Goal: Transaction & Acquisition: Obtain resource

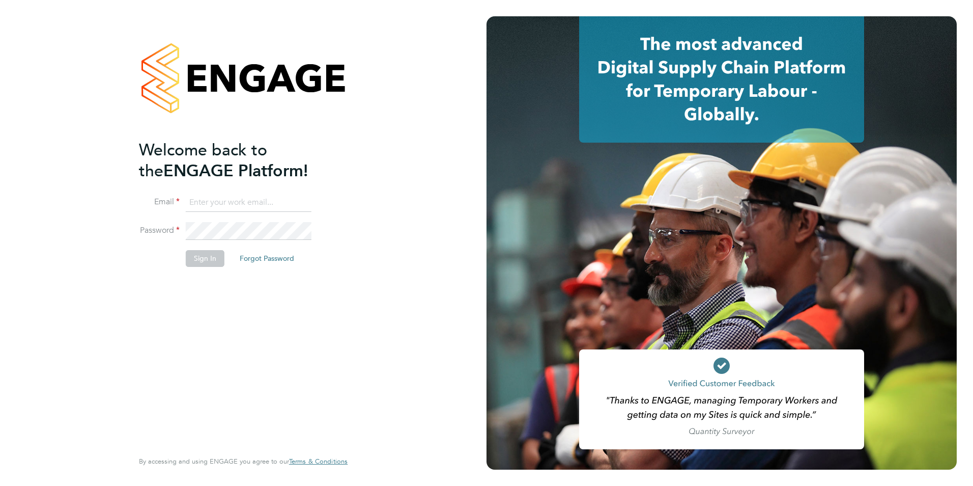
type input "[EMAIL_ADDRESS][DOMAIN_NAME]"
click at [209, 258] on button "Sign In" at bounding box center [205, 258] width 39 height 16
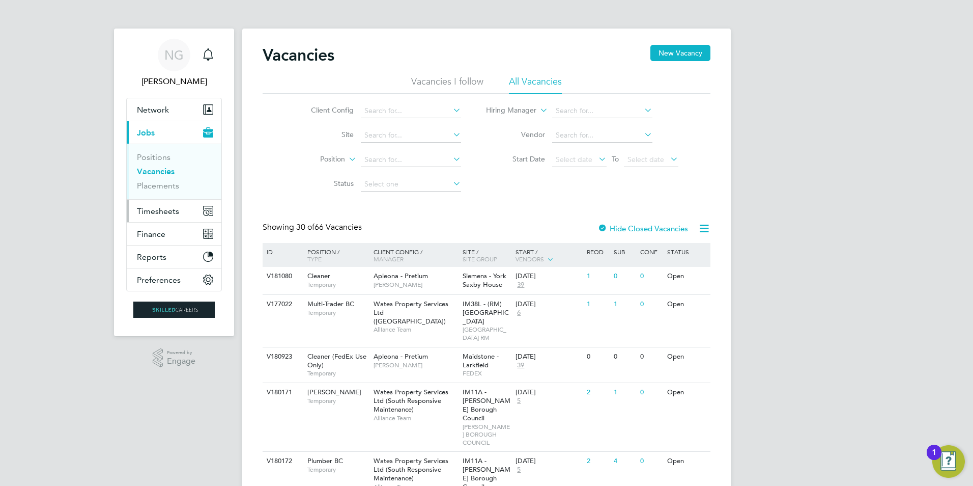
click at [152, 211] on span "Timesheets" at bounding box center [158, 211] width 42 height 10
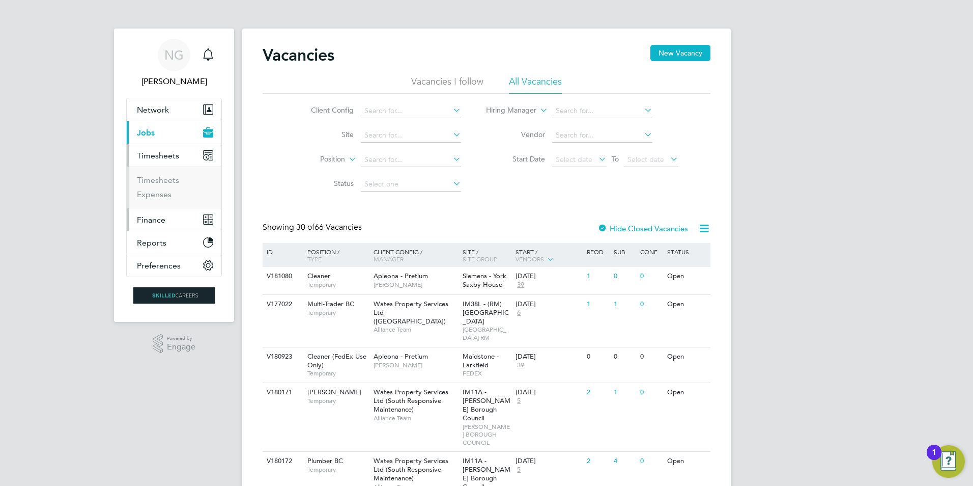
click at [147, 215] on span "Finance" at bounding box center [151, 220] width 29 height 10
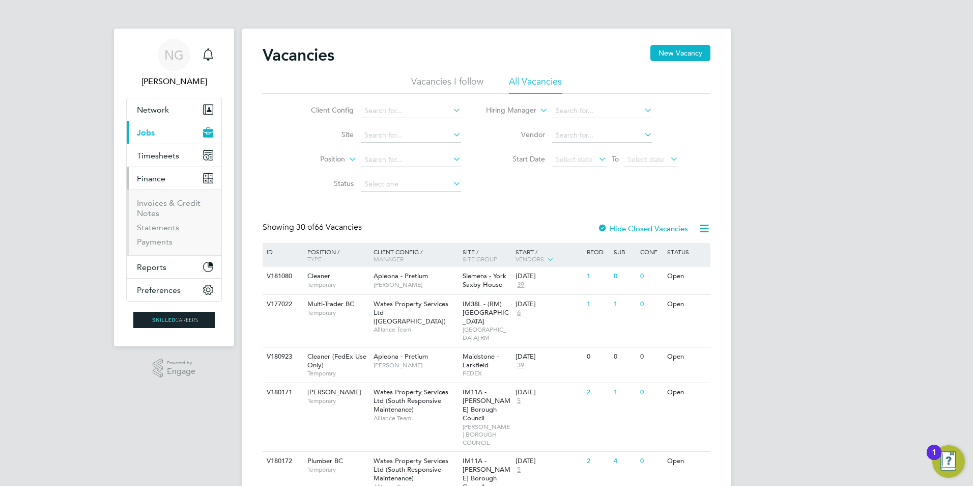
click at [149, 208] on li "Invoices & Credit Notes" at bounding box center [175, 210] width 76 height 24
click at [155, 200] on link "Invoices & Credit Notes" at bounding box center [169, 208] width 64 height 20
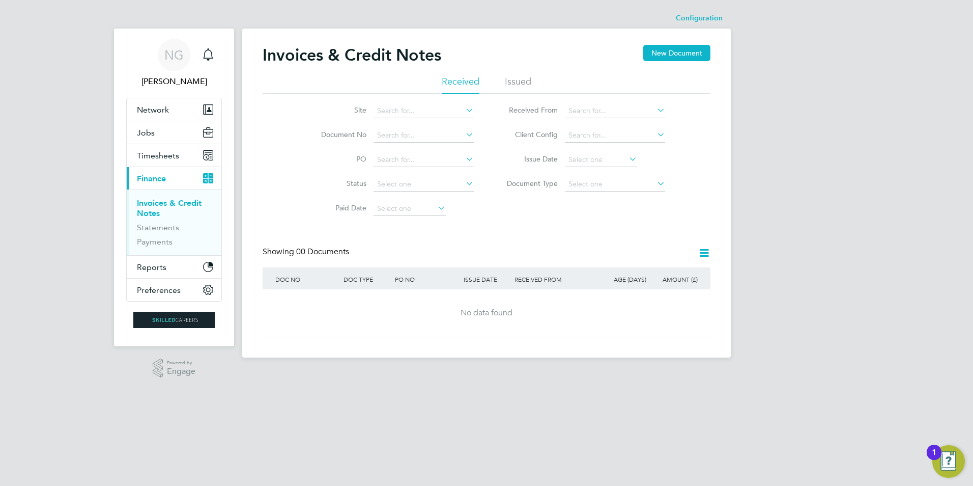
click at [521, 79] on li "Issued" at bounding box center [518, 84] width 26 height 18
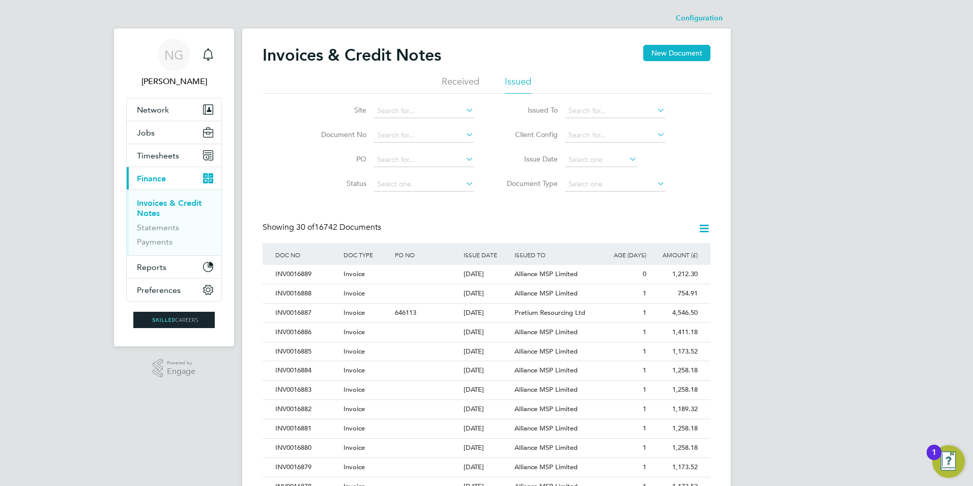
click at [520, 80] on li "Issued" at bounding box center [518, 84] width 26 height 18
click at [388, 134] on input at bounding box center [424, 135] width 100 height 14
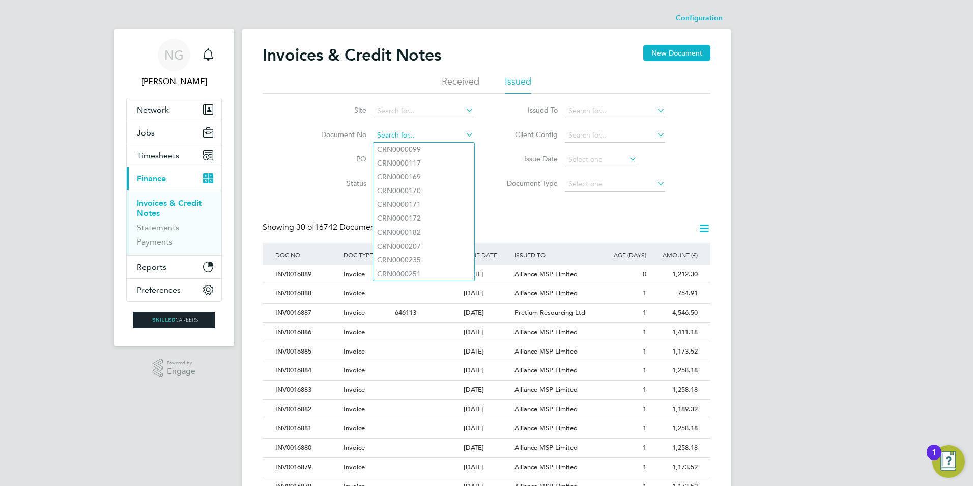
paste input "CRN0016686"
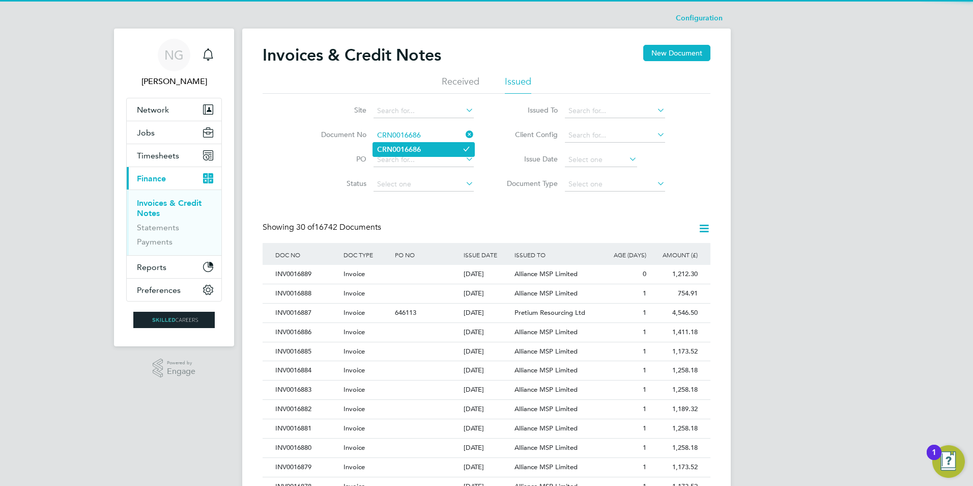
type input "CRN0016686"
click at [414, 150] on b "CRN0016686" at bounding box center [399, 149] width 44 height 9
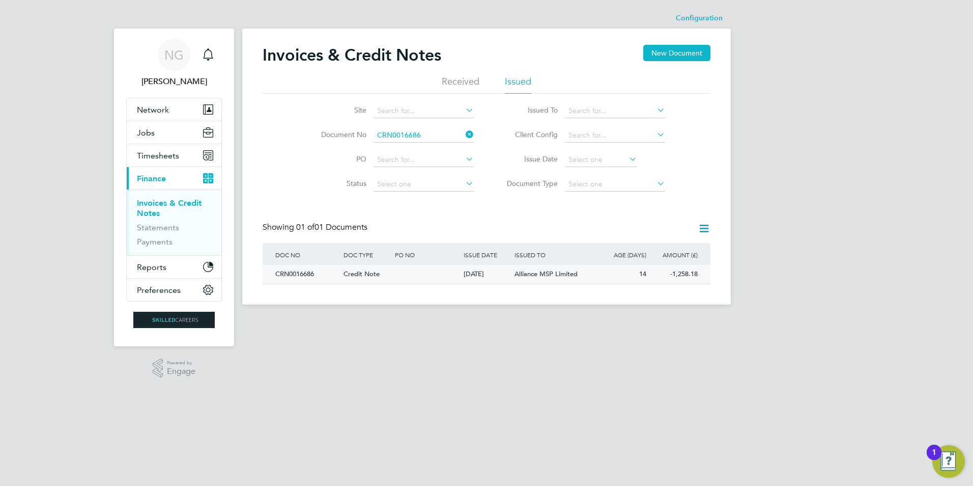
drag, startPoint x: 290, startPoint y: 275, endPoint x: 318, endPoint y: 280, distance: 27.9
click at [290, 275] on div "CRN0016686" at bounding box center [307, 274] width 68 height 19
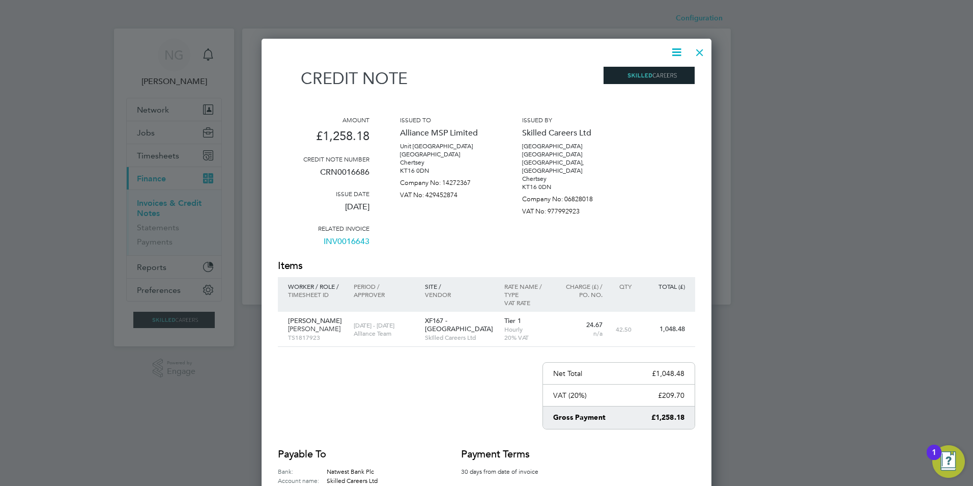
click at [675, 54] on icon at bounding box center [676, 52] width 13 height 13
click at [668, 78] on li "Download Credit Note" at bounding box center [638, 76] width 86 height 14
click at [672, 53] on icon at bounding box center [676, 52] width 13 height 13
click at [675, 52] on icon at bounding box center [676, 52] width 13 height 13
click at [673, 49] on icon at bounding box center [676, 52] width 13 height 13
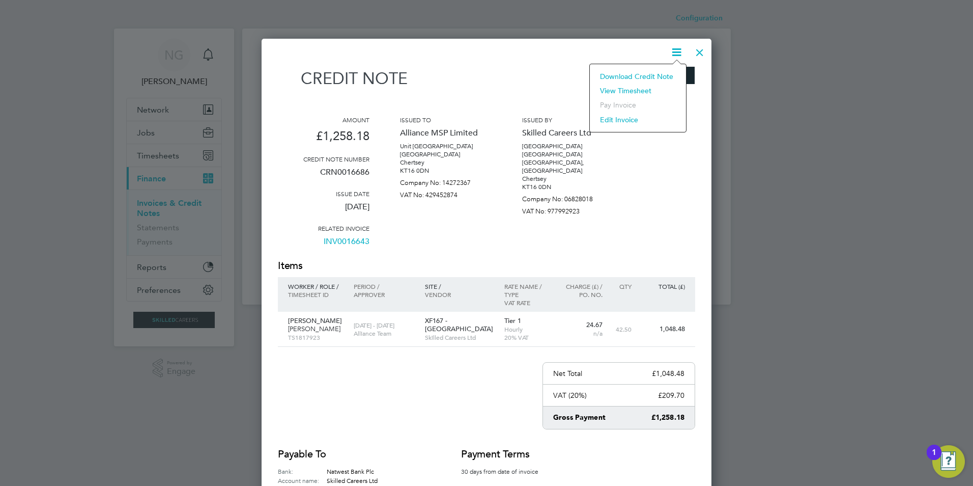
click at [633, 76] on li "Download Credit Note" at bounding box center [638, 76] width 86 height 14
click at [701, 53] on div at bounding box center [700, 50] width 18 height 18
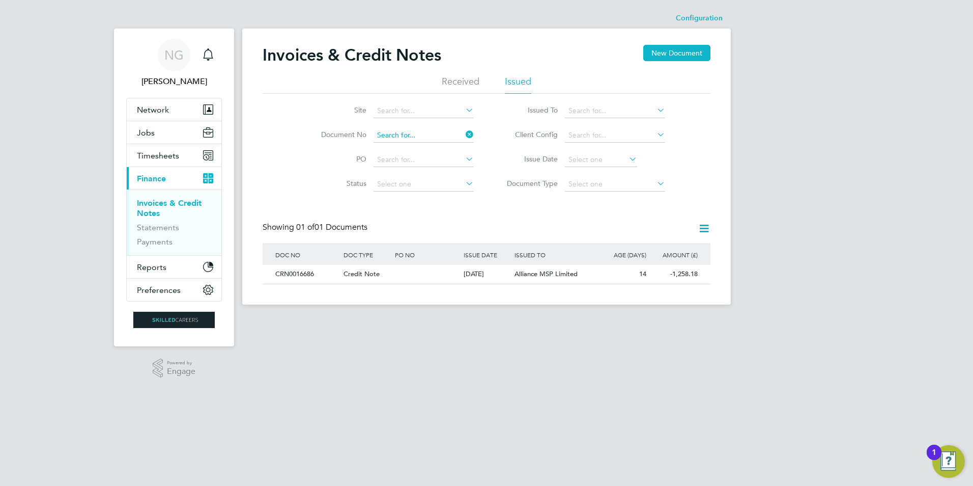
click at [432, 134] on input at bounding box center [424, 135] width 100 height 14
paste input "INV0016687"
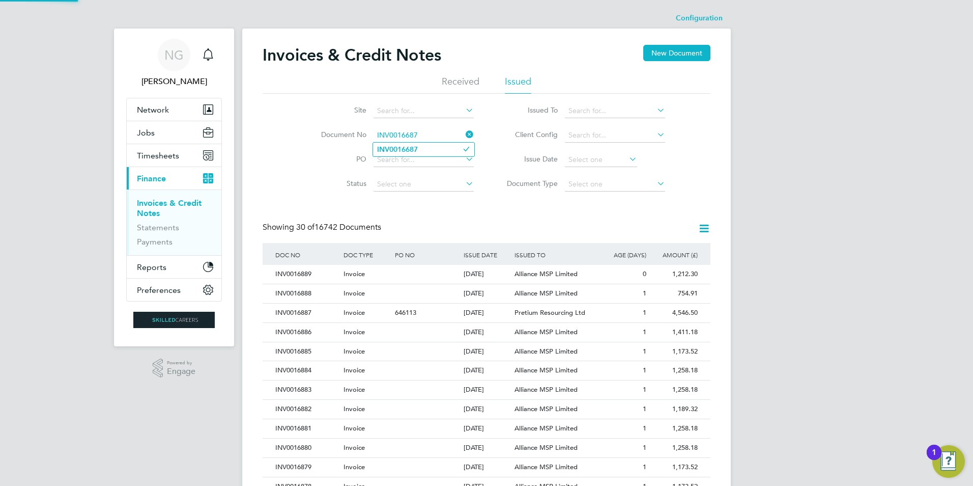
type input "INV0016687"
click at [424, 146] on li "INV0016687" at bounding box center [423, 150] width 101 height 14
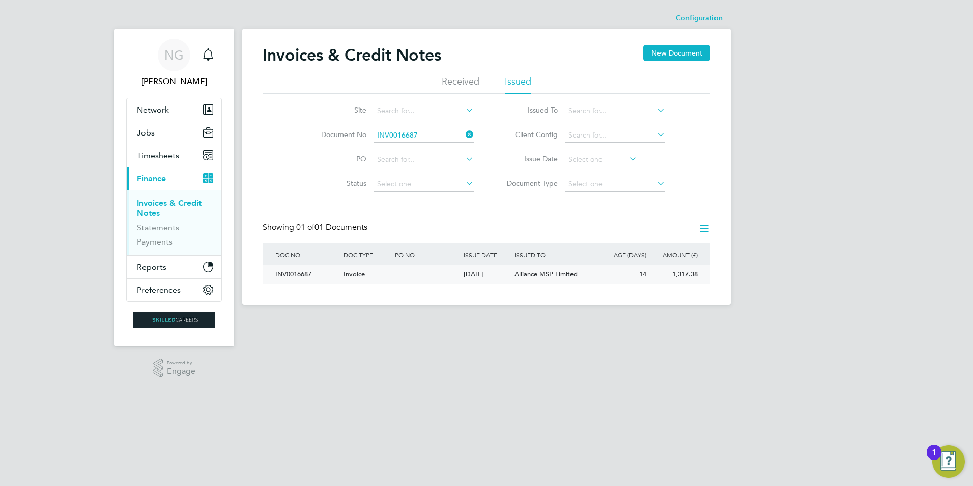
click at [295, 270] on div "INV0016687" at bounding box center [307, 274] width 68 height 19
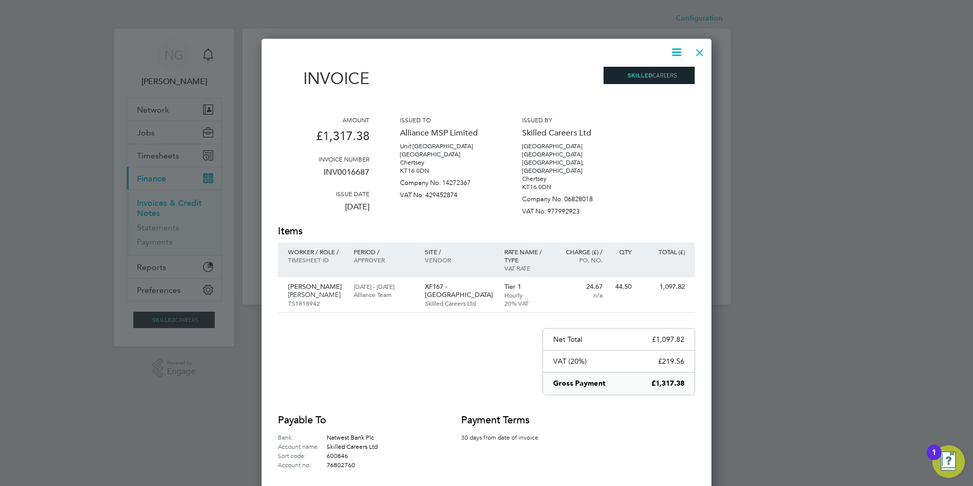
click at [671, 51] on icon at bounding box center [676, 52] width 13 height 13
click at [661, 76] on li "Download Invoice" at bounding box center [646, 76] width 70 height 14
click at [700, 54] on div at bounding box center [700, 50] width 18 height 18
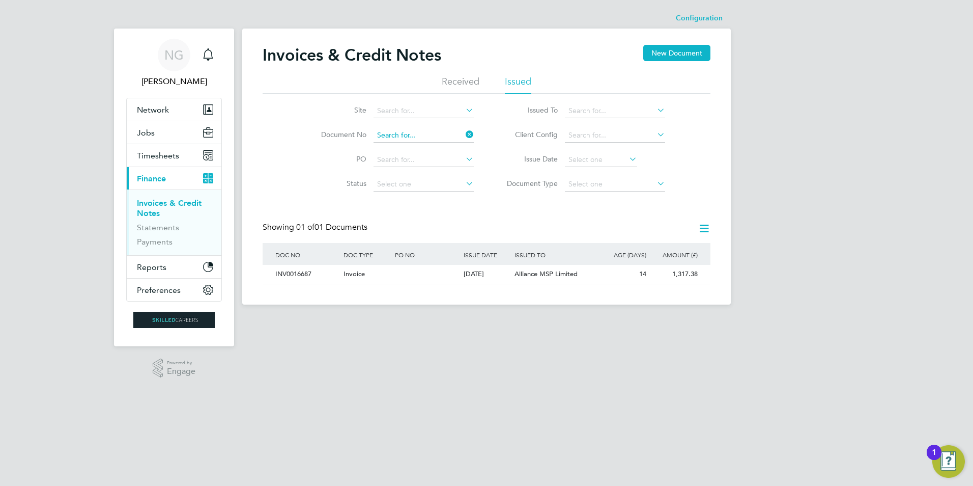
click at [429, 134] on input at bounding box center [424, 135] width 100 height 14
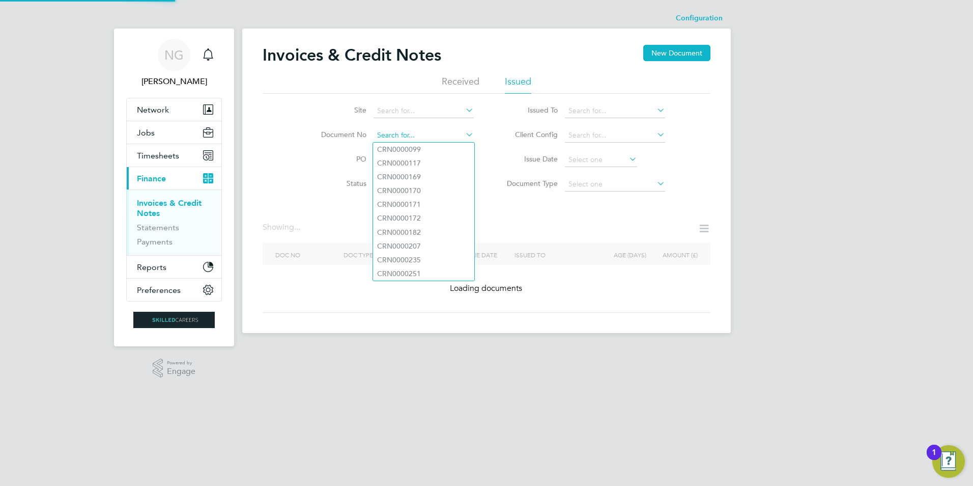
paste input "INV0016452"
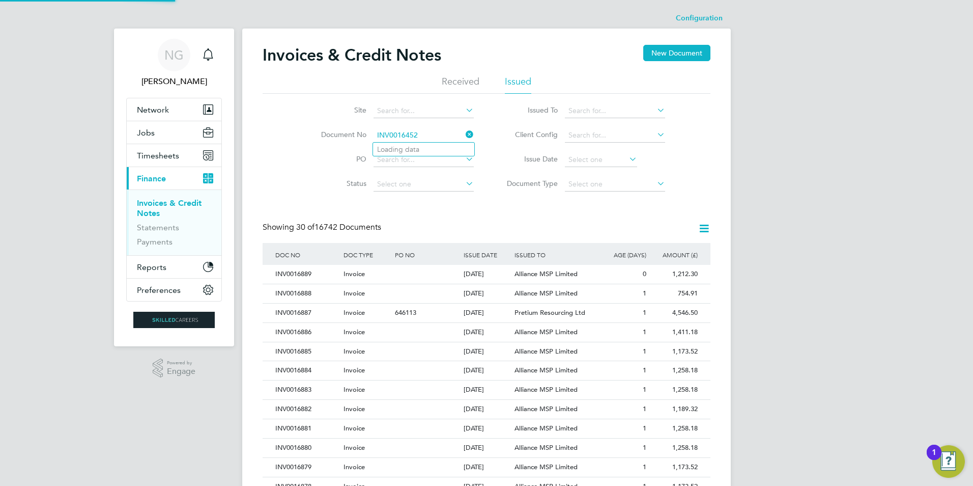
type input "INV0016452"
click at [422, 150] on li "Loading data" at bounding box center [423, 149] width 101 height 13
click at [430, 138] on input at bounding box center [424, 135] width 100 height 14
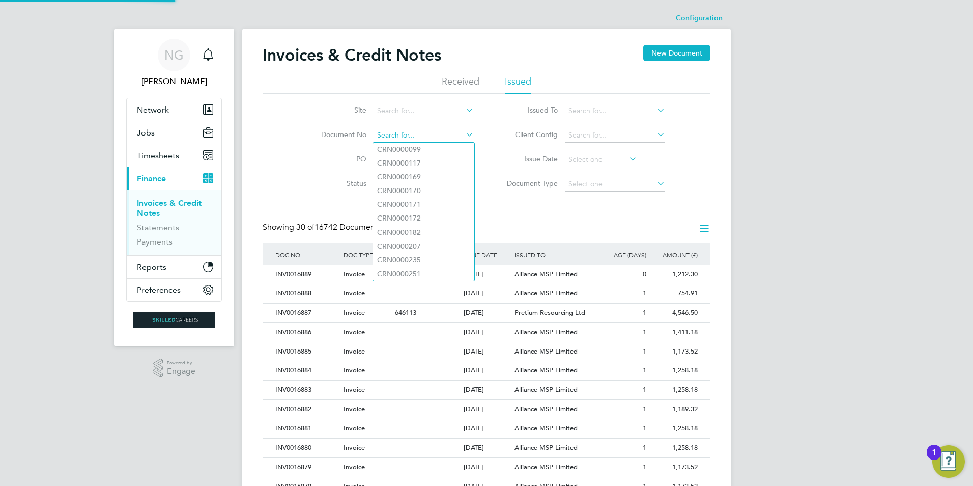
paste input "INV0016452"
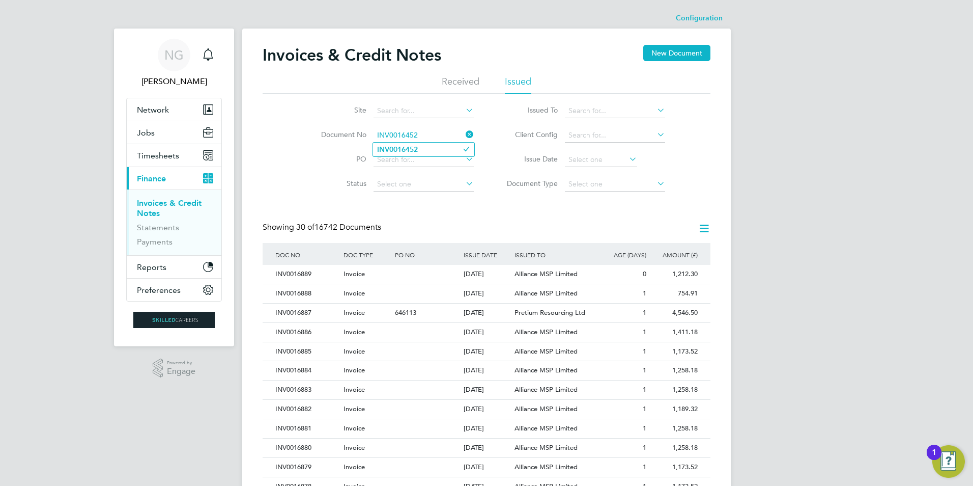
type input "INV0016452"
click at [412, 150] on b "INV0016452" at bounding box center [397, 149] width 41 height 9
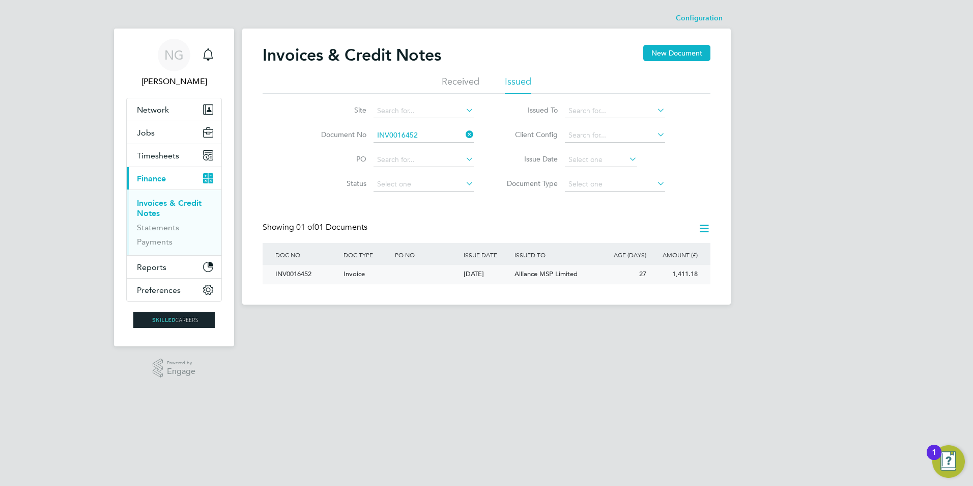
click at [289, 272] on div "INV0016452" at bounding box center [307, 274] width 68 height 19
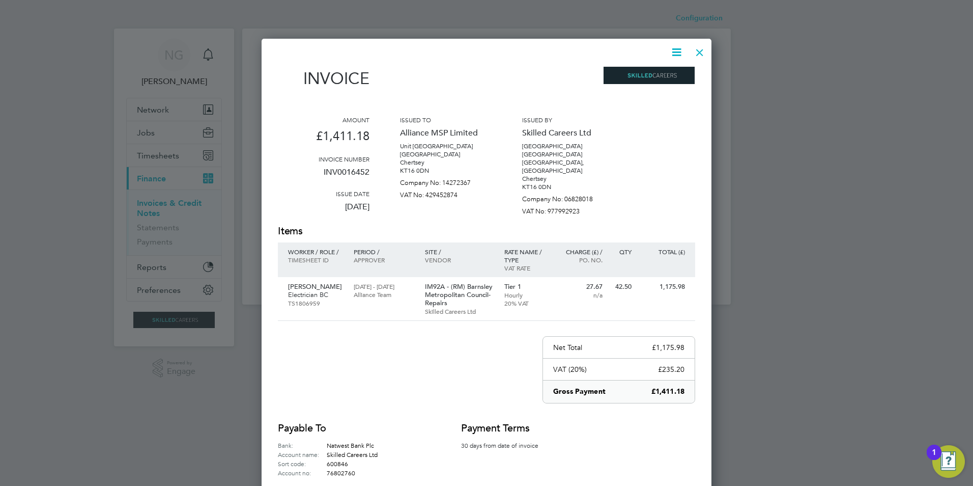
click at [675, 49] on icon at bounding box center [676, 52] width 13 height 13
click at [663, 76] on li "Download Invoice" at bounding box center [646, 76] width 70 height 14
click at [697, 54] on div at bounding box center [700, 50] width 18 height 18
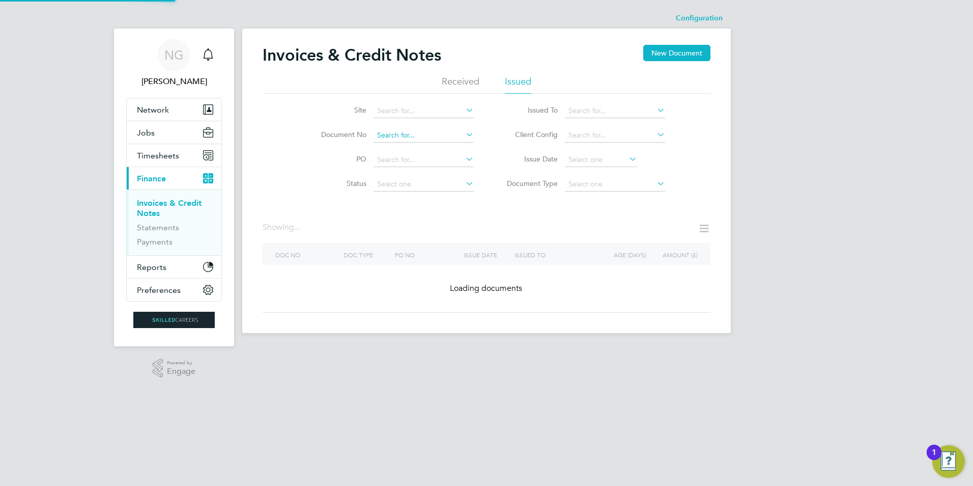
click at [423, 134] on input at bounding box center [424, 135] width 100 height 14
paste input "INV0016478"
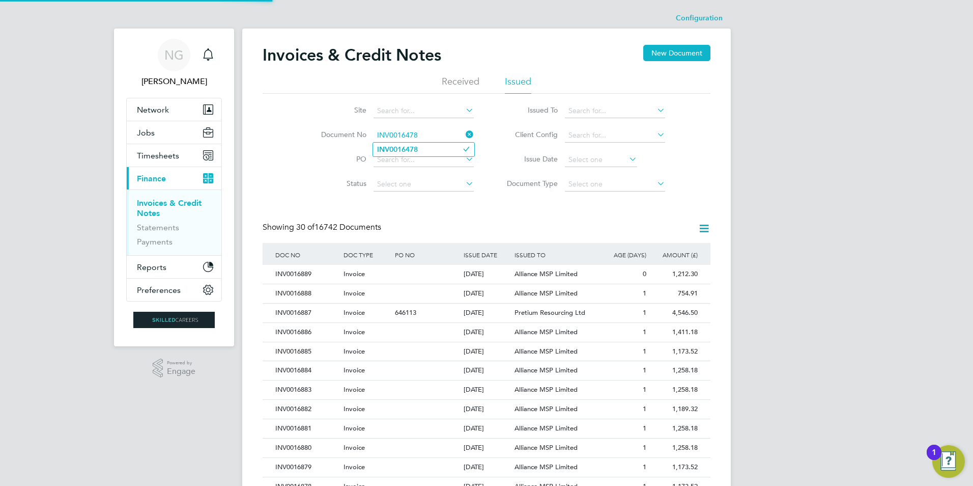
type input "INV0016478"
click at [415, 148] on b "INV0016478" at bounding box center [397, 149] width 41 height 9
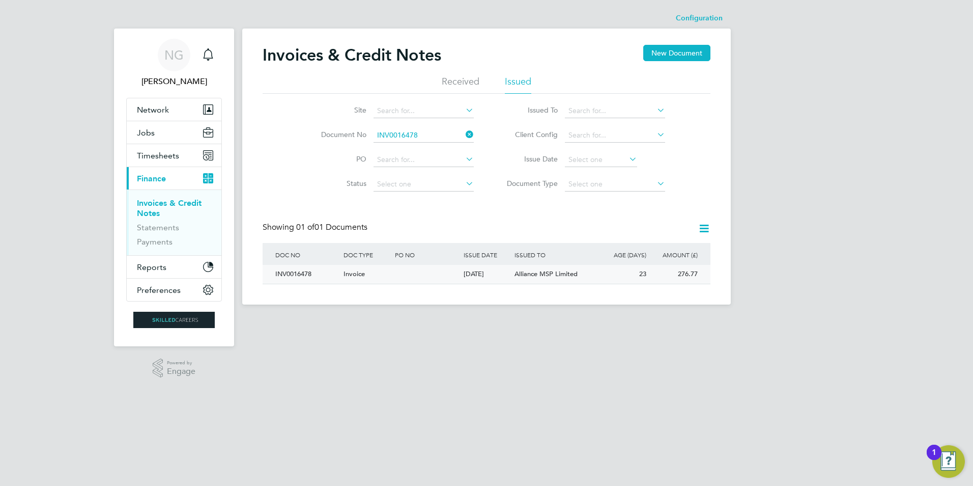
click at [281, 270] on div "INV0016478" at bounding box center [307, 274] width 68 height 19
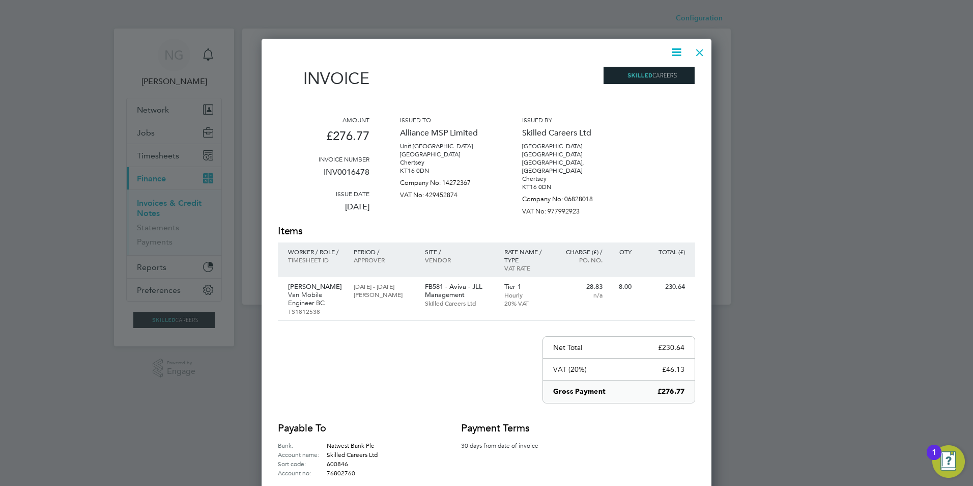
click at [683, 47] on icon at bounding box center [676, 52] width 13 height 13
click at [664, 77] on li "Download Invoice" at bounding box center [646, 76] width 70 height 14
click at [703, 52] on div at bounding box center [700, 50] width 18 height 18
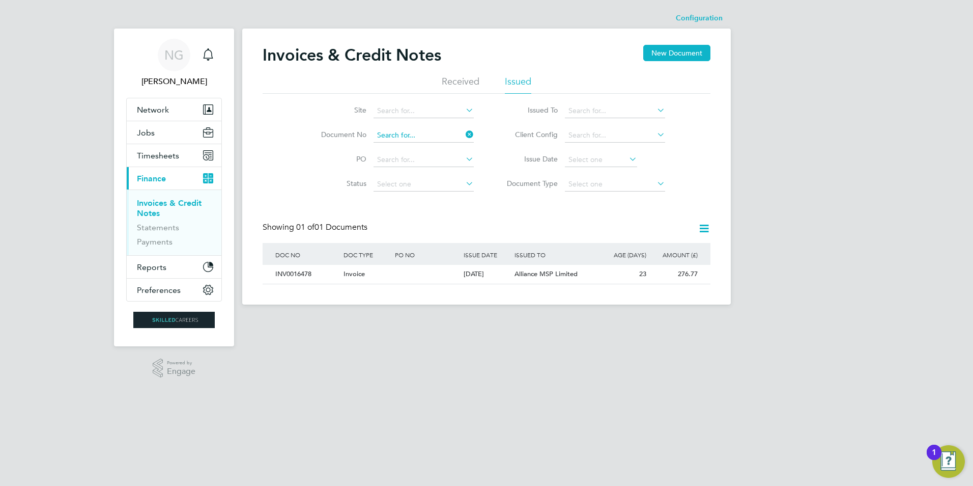
click at [420, 134] on input at bounding box center [424, 135] width 100 height 14
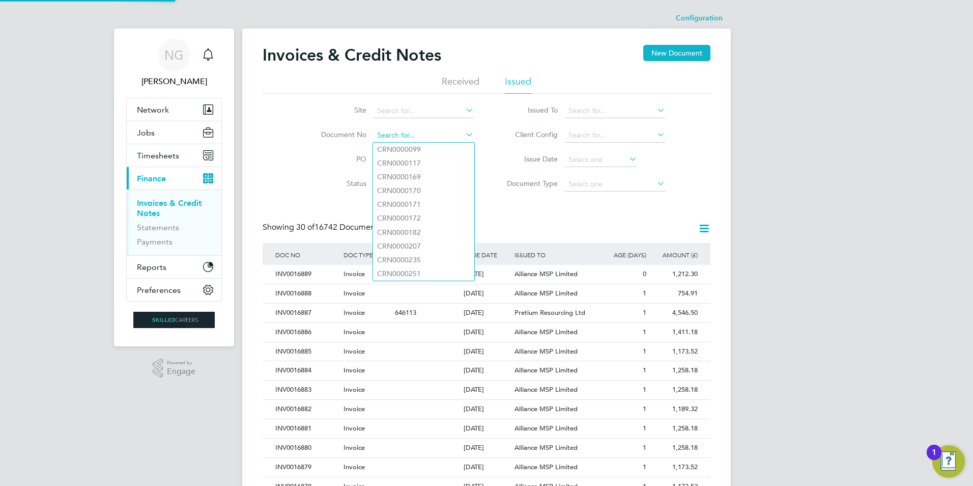
paste input "INV0016539"
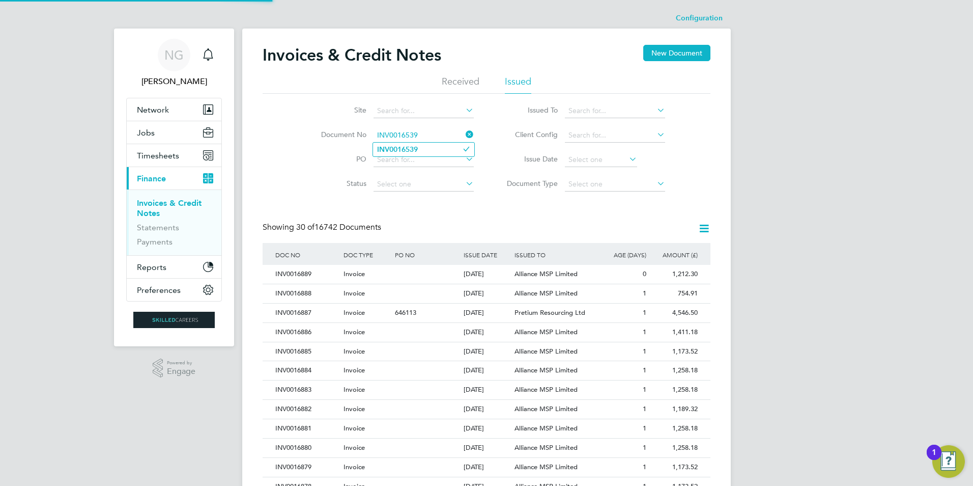
type input "INV0016539"
click at [418, 149] on b "INV0016539" at bounding box center [397, 149] width 41 height 9
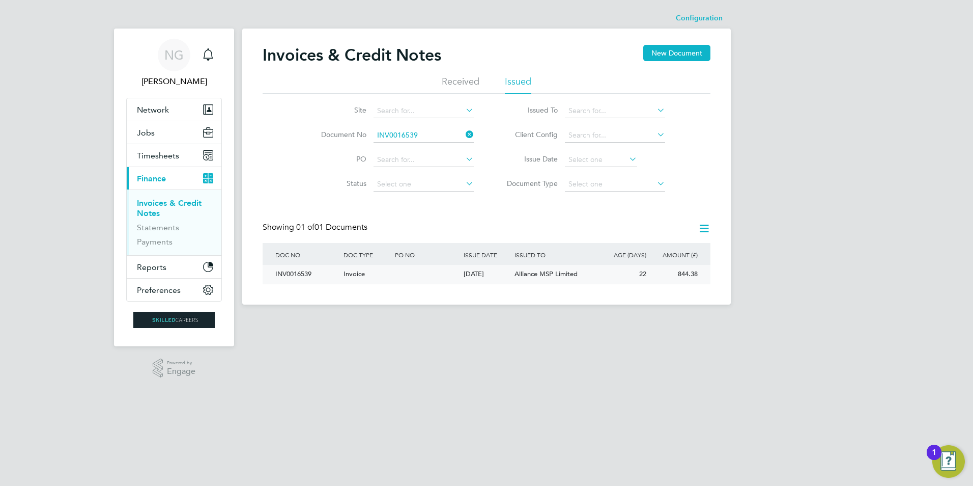
click at [289, 270] on div "INV0016539" at bounding box center [307, 274] width 68 height 19
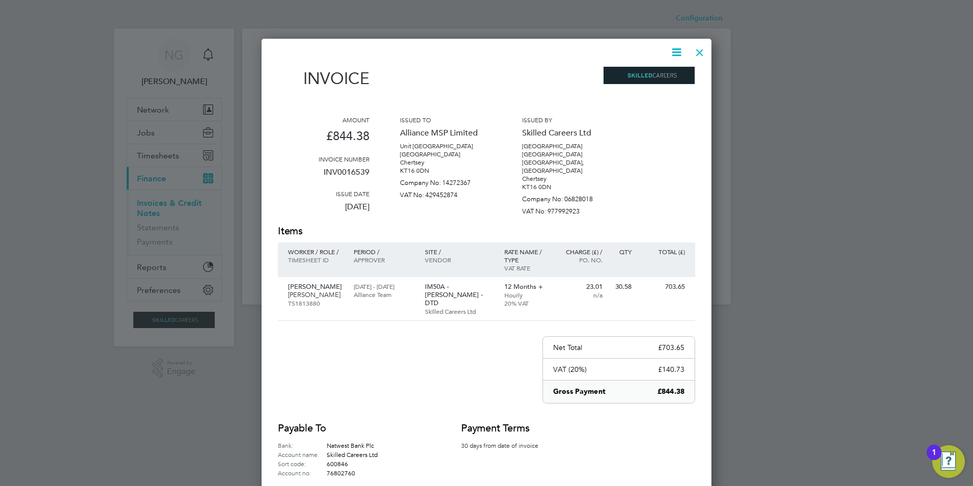
click at [675, 55] on icon at bounding box center [676, 52] width 13 height 13
click at [665, 78] on li "Download Invoice" at bounding box center [646, 76] width 70 height 14
click at [698, 53] on div at bounding box center [700, 50] width 18 height 18
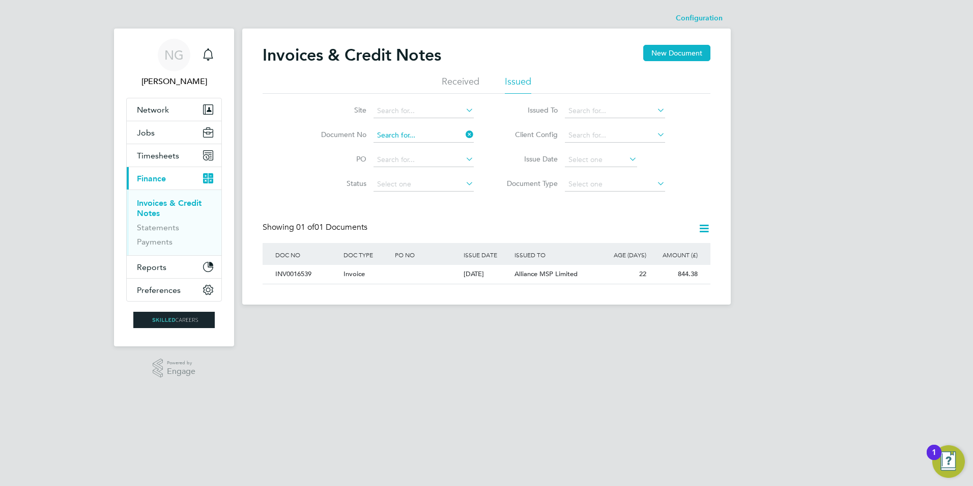
click at [420, 136] on input at bounding box center [424, 135] width 100 height 14
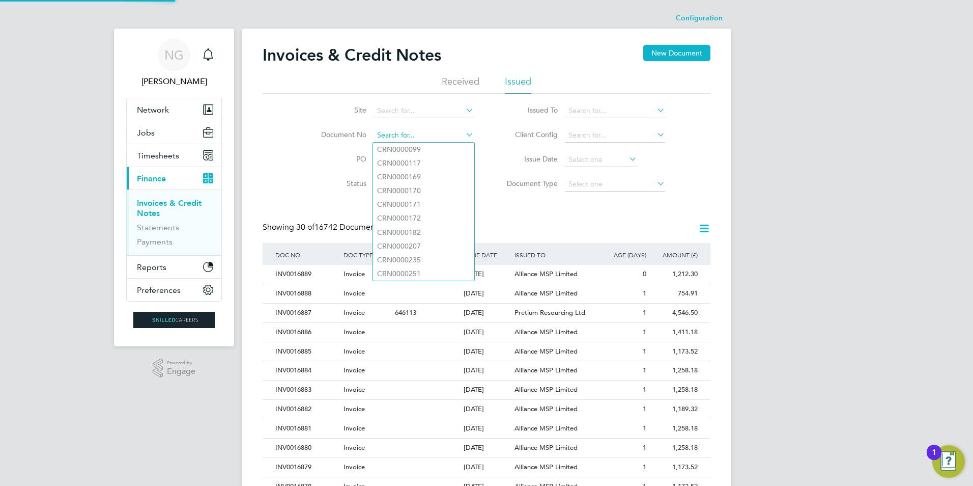
paste input "INV0016540"
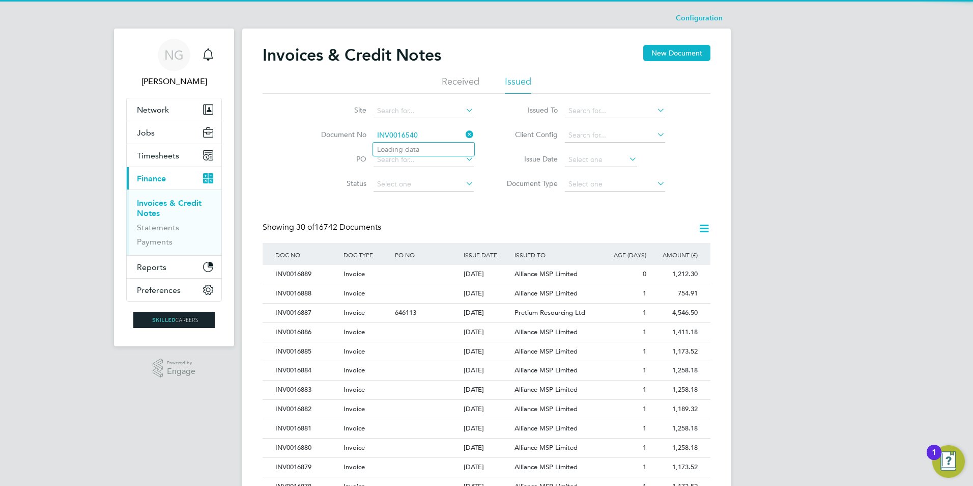
type input "INV0016540"
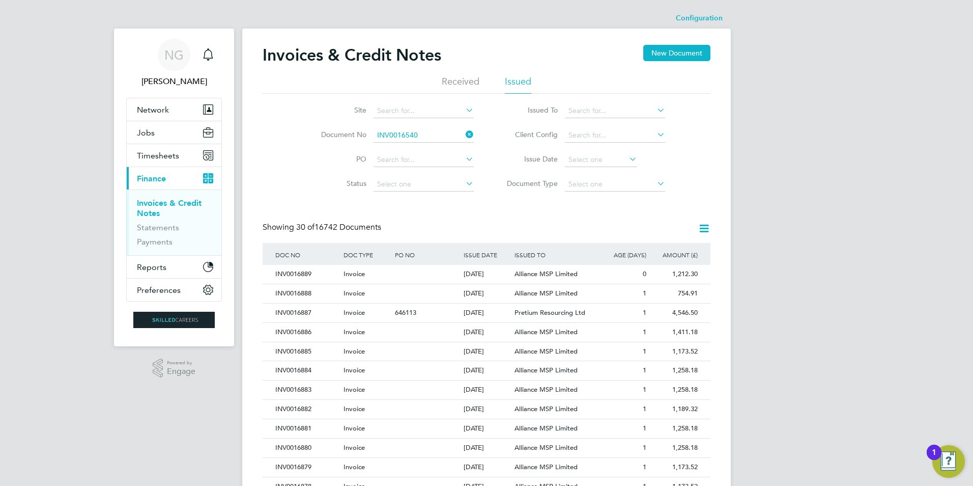
click at [418, 146] on b "INV0016540" at bounding box center [397, 149] width 41 height 9
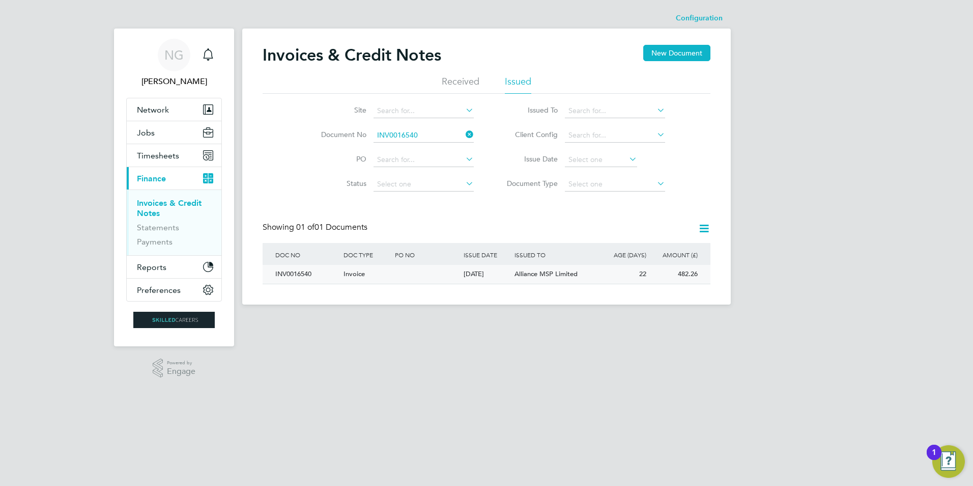
click at [289, 269] on div "INV0016540" at bounding box center [307, 274] width 68 height 19
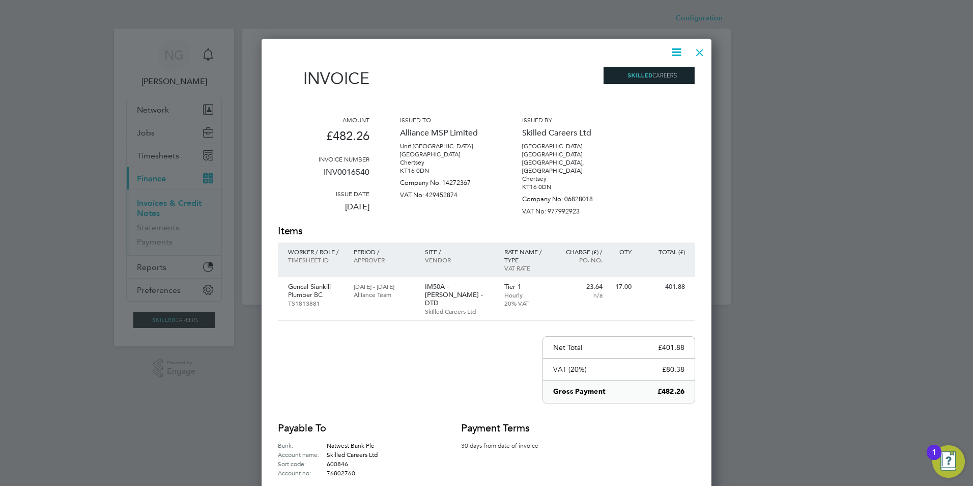
click at [672, 53] on icon at bounding box center [676, 52] width 13 height 13
click at [665, 74] on li "Download Invoice" at bounding box center [646, 76] width 70 height 14
click at [702, 48] on div at bounding box center [700, 50] width 18 height 18
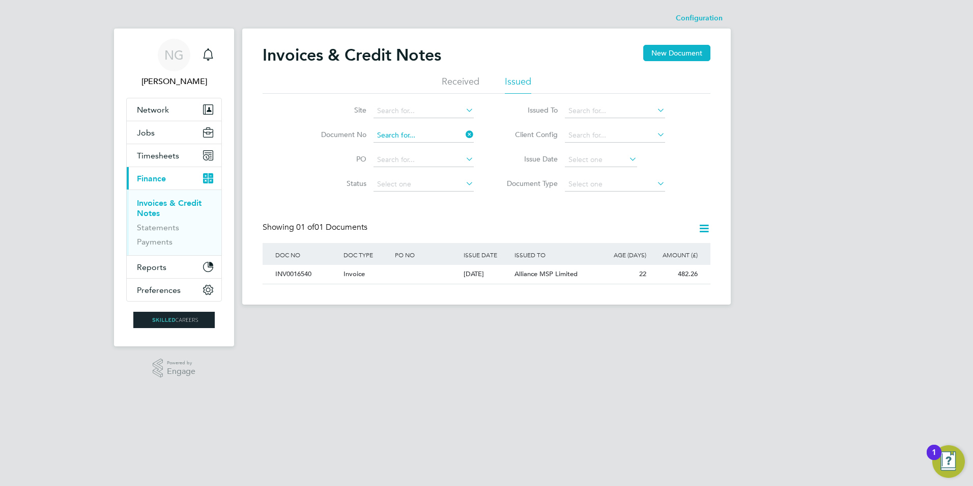
click at [434, 137] on input at bounding box center [424, 135] width 100 height 14
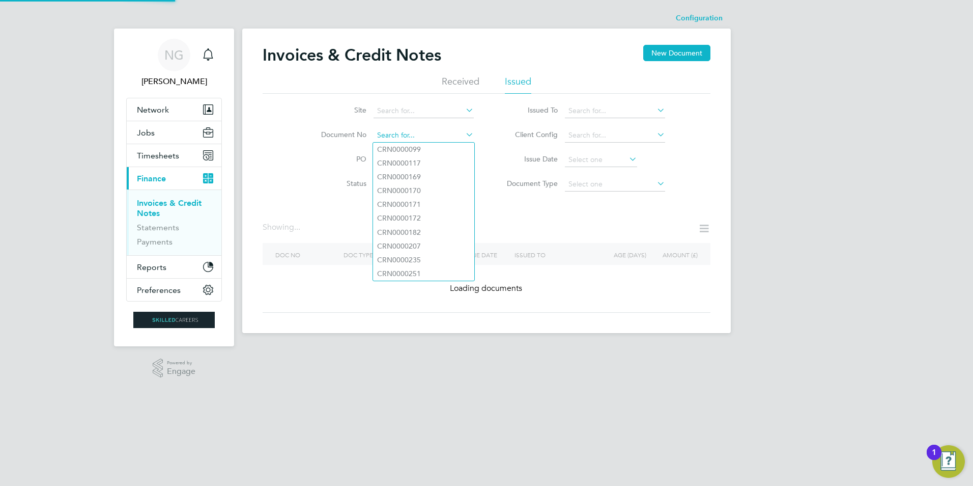
paste input "INV0016544"
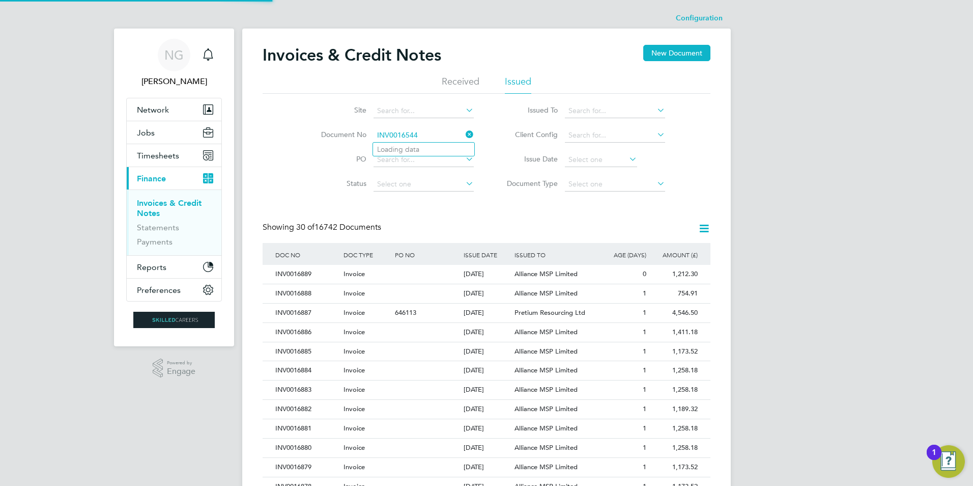
type input "INV0016544"
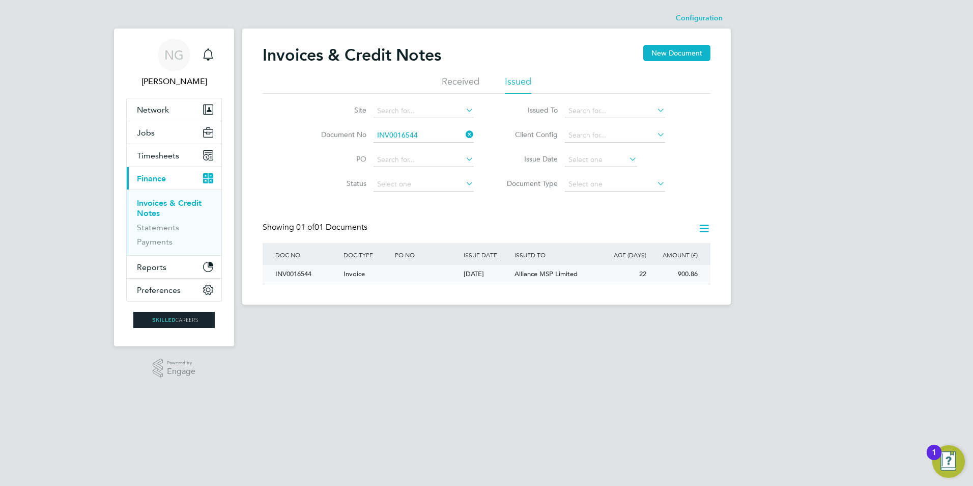
drag, startPoint x: 280, startPoint y: 273, endPoint x: 323, endPoint y: 280, distance: 42.9
click at [280, 273] on div "INV0016544" at bounding box center [307, 274] width 68 height 19
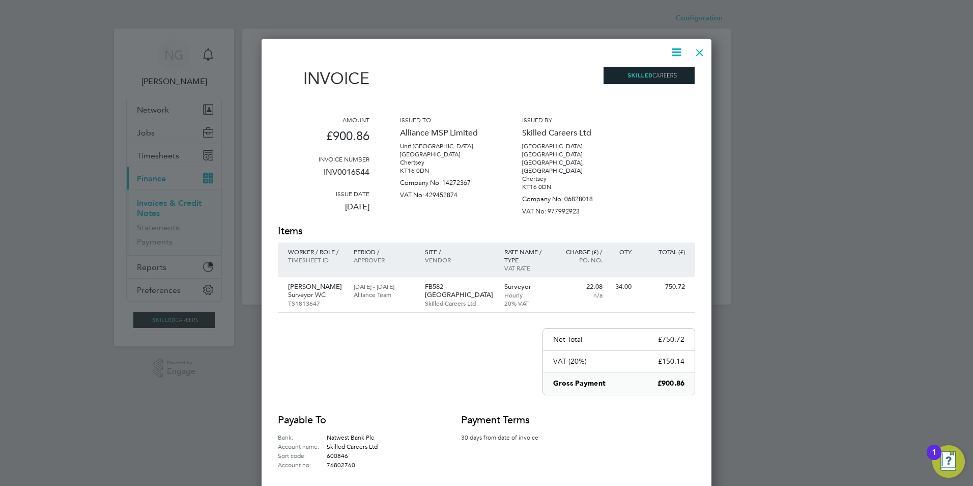
click at [673, 52] on icon at bounding box center [676, 52] width 13 height 13
click at [664, 74] on li "Download Invoice" at bounding box center [646, 76] width 70 height 14
click at [698, 51] on div at bounding box center [700, 50] width 18 height 18
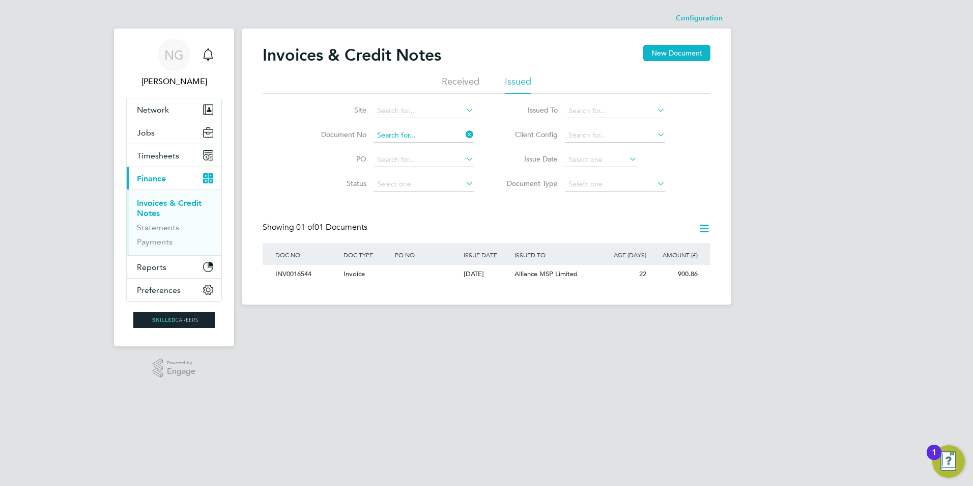
click at [431, 133] on input at bounding box center [424, 135] width 100 height 14
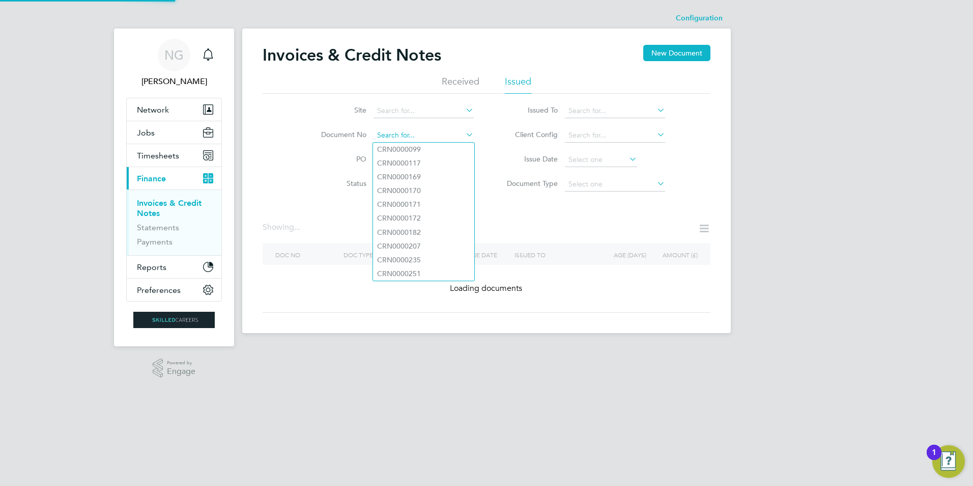
paste input "INV0016580"
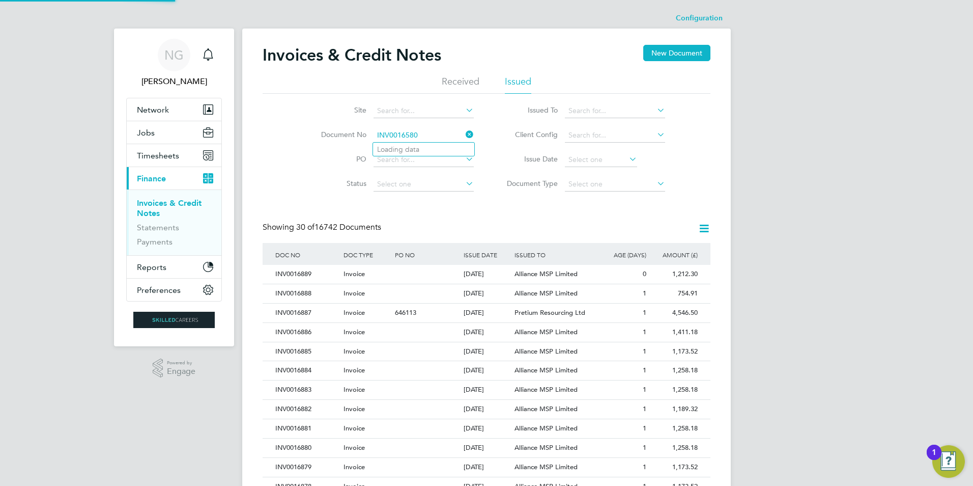
type input "INV0016580"
click at [421, 149] on li "INV0016580" at bounding box center [423, 150] width 101 height 14
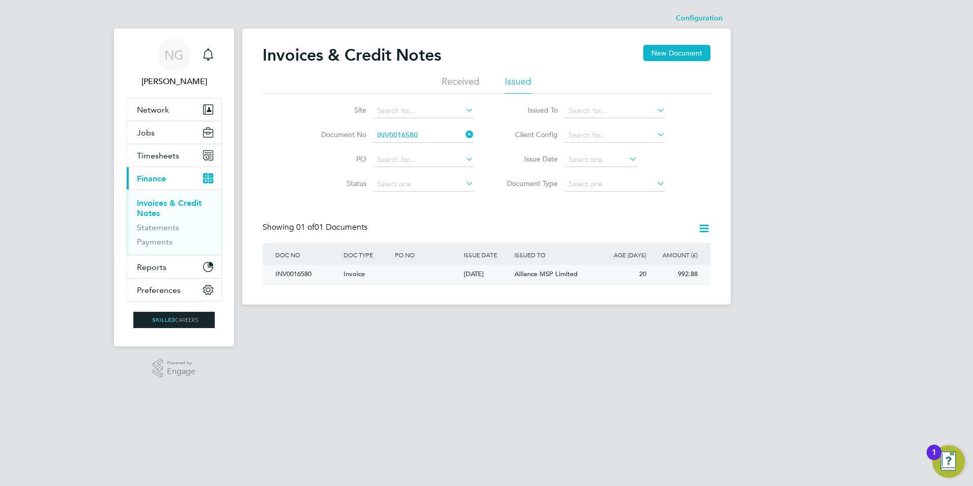
click at [278, 276] on div "INV0016580" at bounding box center [307, 274] width 68 height 19
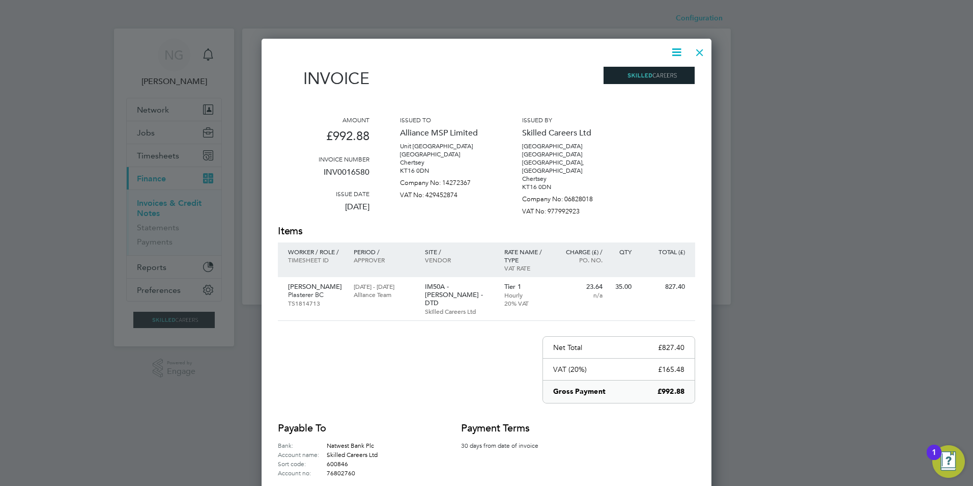
click at [676, 54] on icon at bounding box center [676, 52] width 13 height 13
click at [665, 77] on li "Download Invoice" at bounding box center [646, 76] width 70 height 14
click at [697, 51] on div at bounding box center [700, 50] width 18 height 18
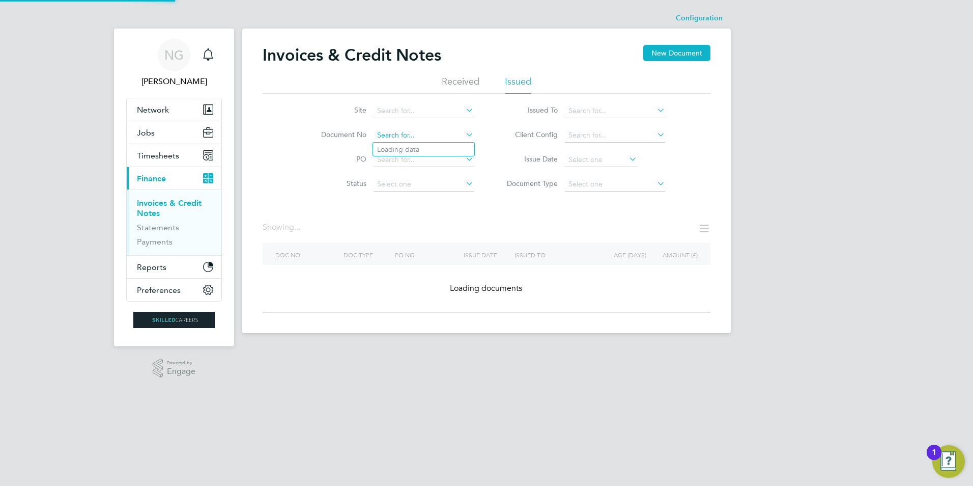
click at [442, 136] on input at bounding box center [424, 135] width 100 height 14
paste input "INV0016607"
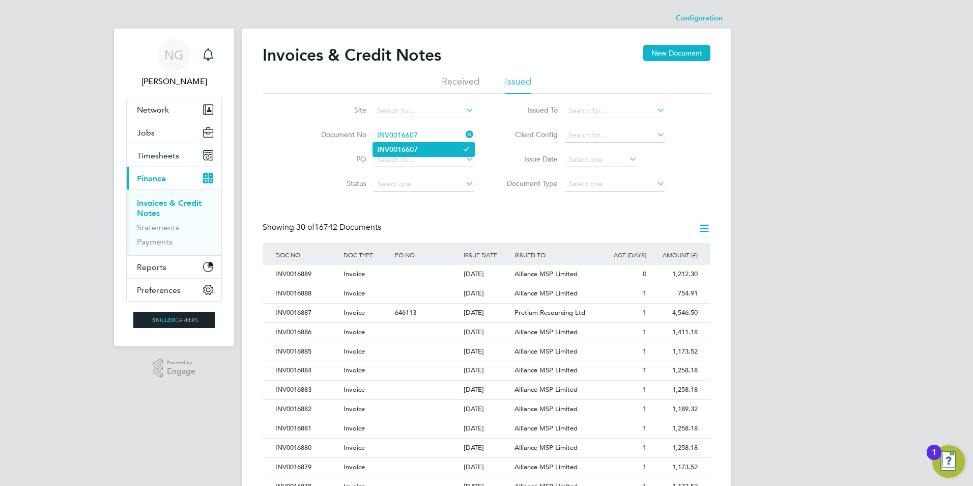
type input "INV0016607"
click at [434, 149] on li "INV0016607" at bounding box center [423, 150] width 101 height 14
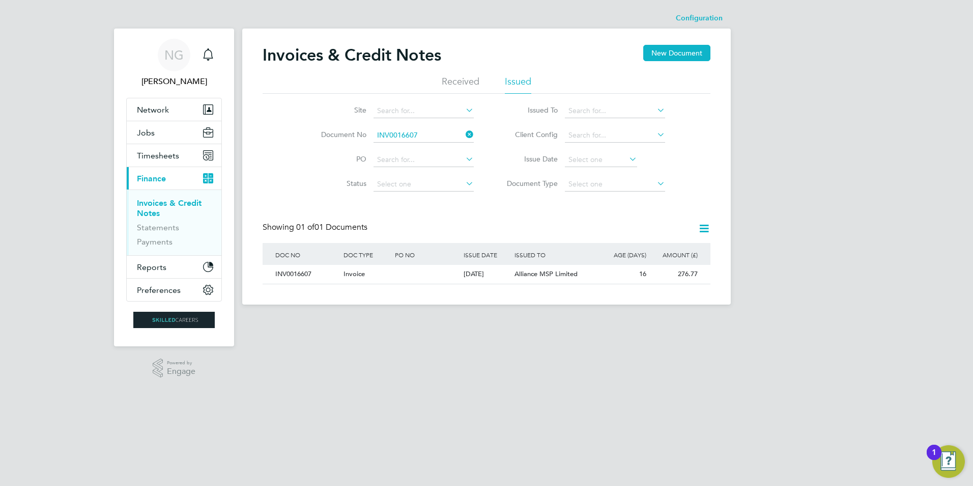
drag, startPoint x: 284, startPoint y: 273, endPoint x: 342, endPoint y: 324, distance: 76.8
click at [285, 274] on div "INV0016607" at bounding box center [307, 274] width 68 height 19
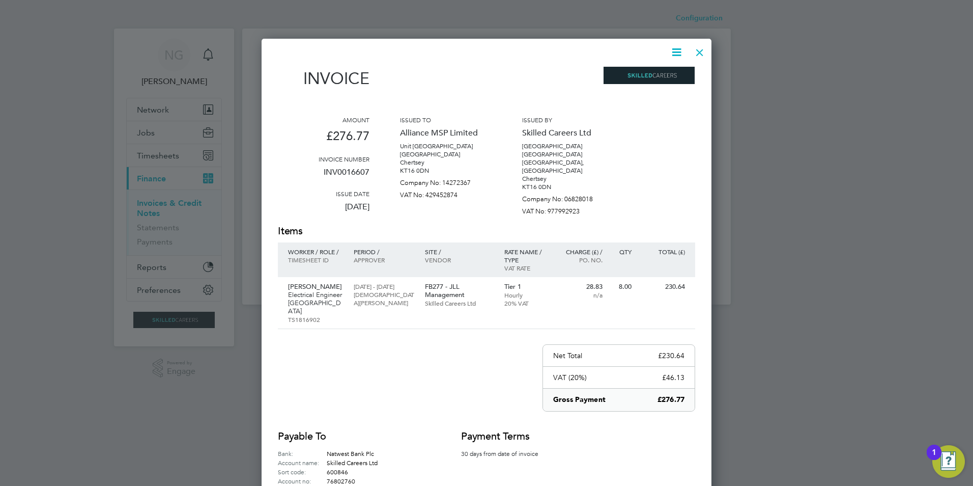
click at [676, 50] on icon at bounding box center [676, 52] width 13 height 13
click at [658, 75] on li "Download Invoice" at bounding box center [646, 76] width 70 height 14
click at [698, 51] on div at bounding box center [700, 50] width 18 height 18
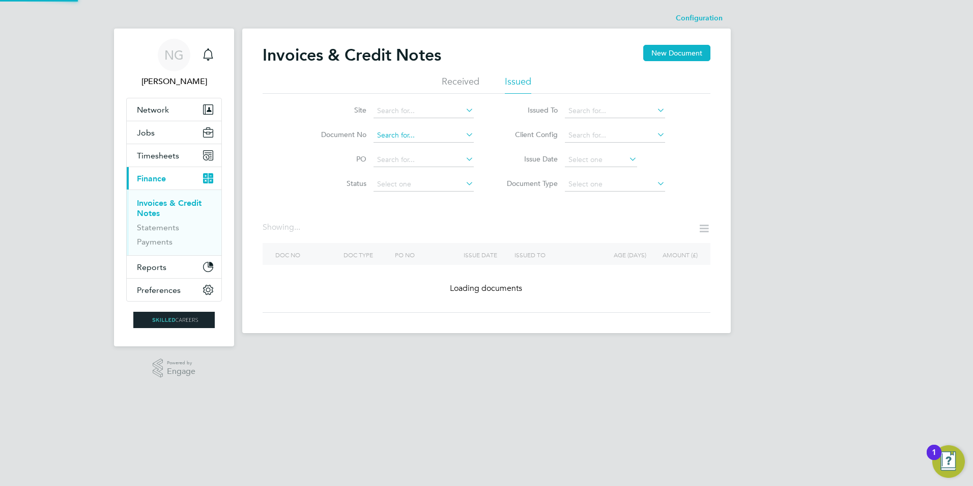
click at [427, 134] on input at bounding box center [424, 135] width 100 height 14
paste input "INV0016615"
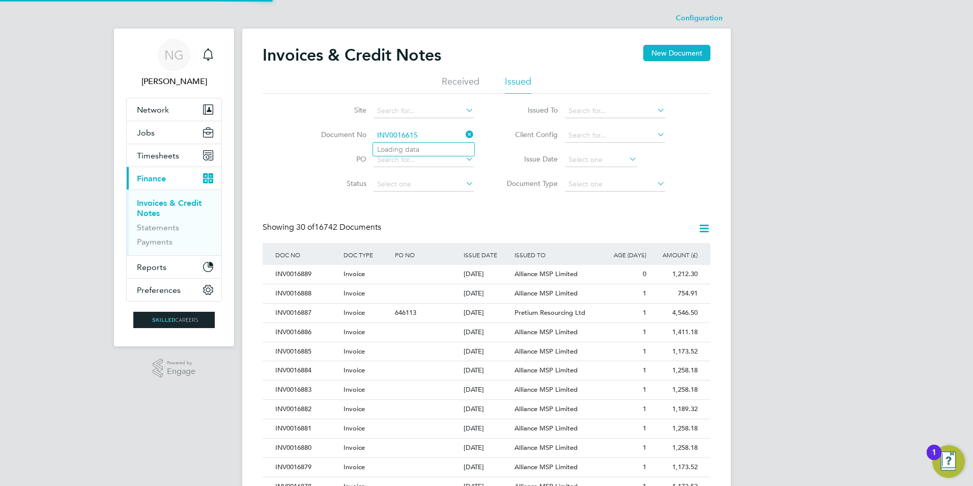
type input "INV0016615"
click at [418, 151] on b "INV0016615" at bounding box center [397, 149] width 41 height 9
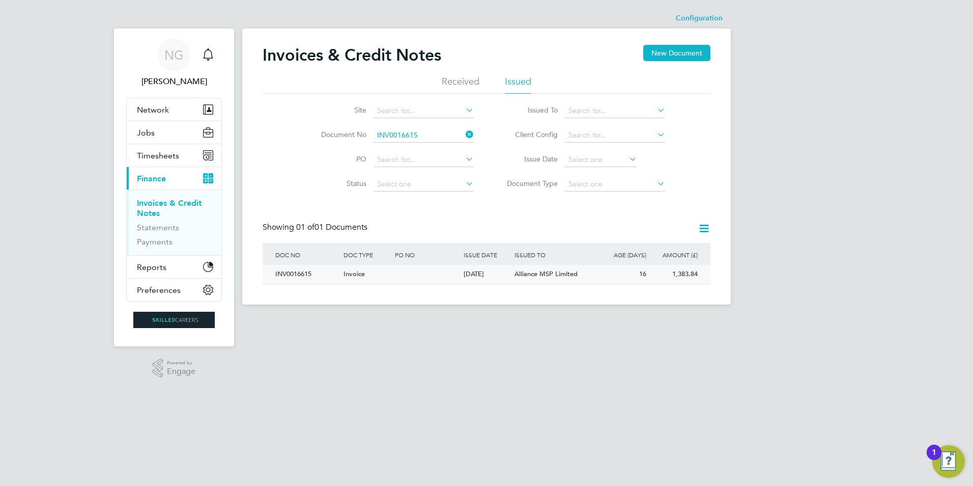
click at [290, 274] on div "INV0016615" at bounding box center [307, 274] width 68 height 19
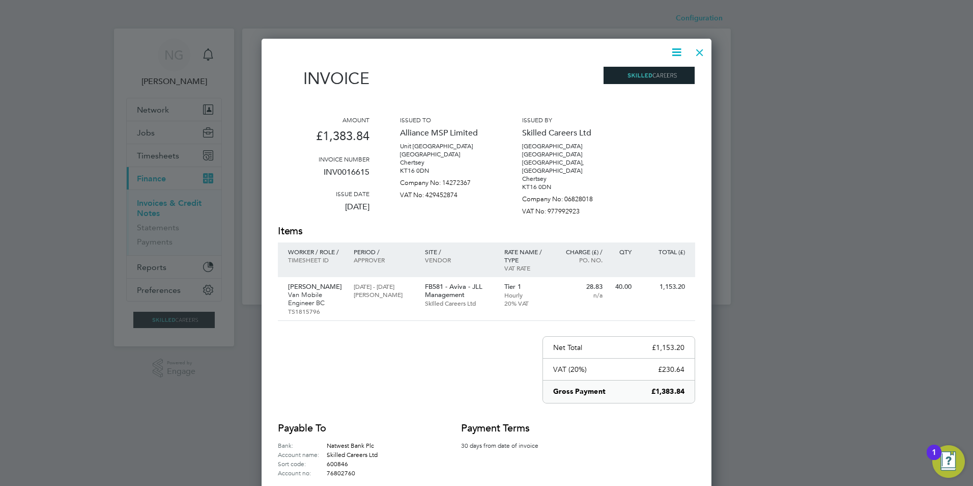
click at [675, 53] on icon at bounding box center [676, 52] width 13 height 13
click at [660, 74] on li "Download Invoice" at bounding box center [646, 76] width 70 height 14
click at [696, 48] on div at bounding box center [700, 50] width 18 height 18
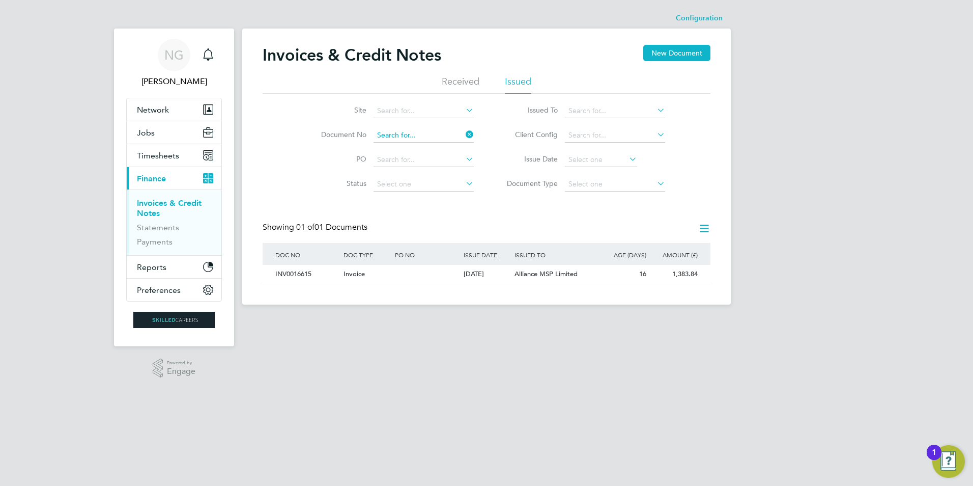
click at [422, 133] on input at bounding box center [424, 135] width 100 height 14
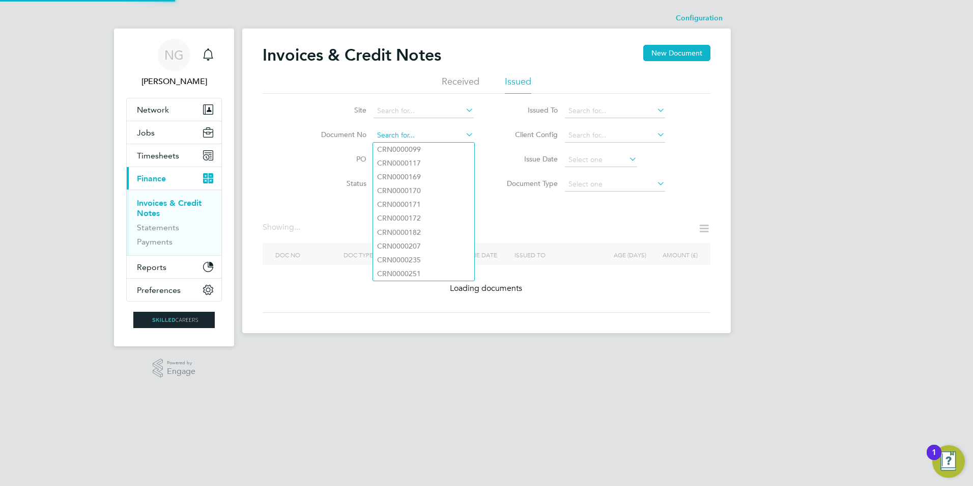
paste input "INV0016618"
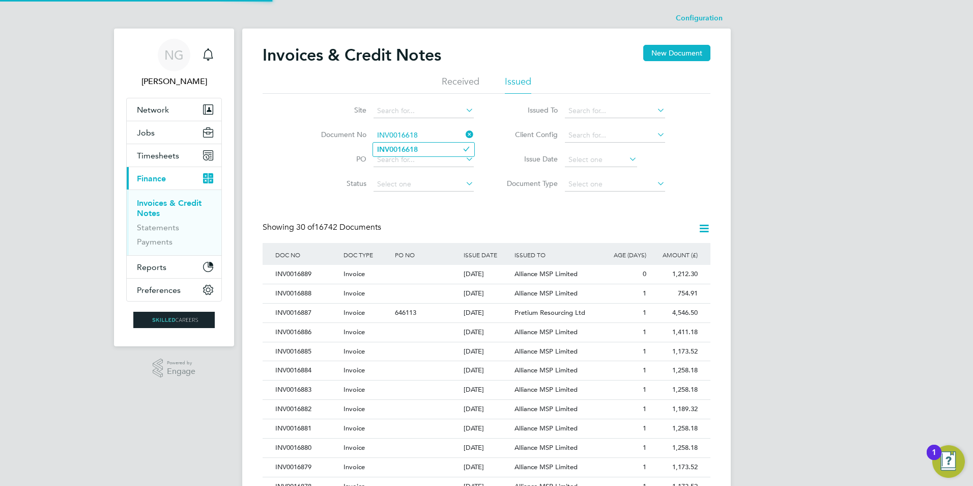
type input "INV0016618"
click at [421, 145] on li "INV0016618" at bounding box center [423, 150] width 101 height 14
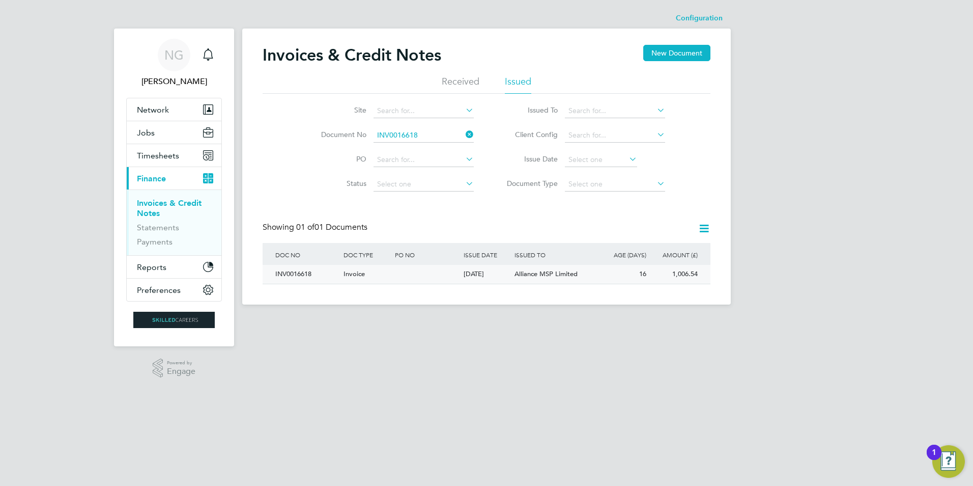
drag, startPoint x: 294, startPoint y: 271, endPoint x: 312, endPoint y: 283, distance: 21.7
click at [294, 271] on div "INV0016618" at bounding box center [307, 274] width 68 height 19
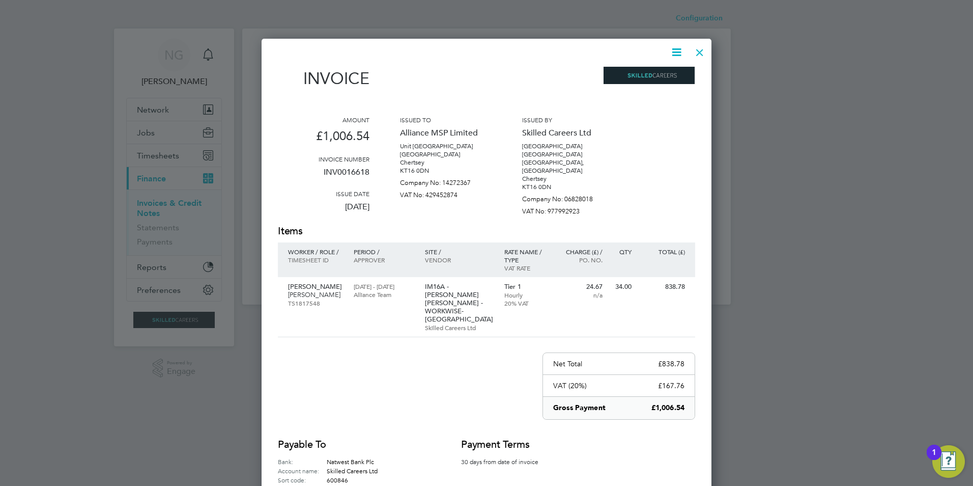
click at [679, 50] on icon at bounding box center [676, 52] width 13 height 13
click at [664, 73] on li "Download Invoice" at bounding box center [646, 76] width 70 height 14
click at [701, 52] on div at bounding box center [700, 50] width 18 height 18
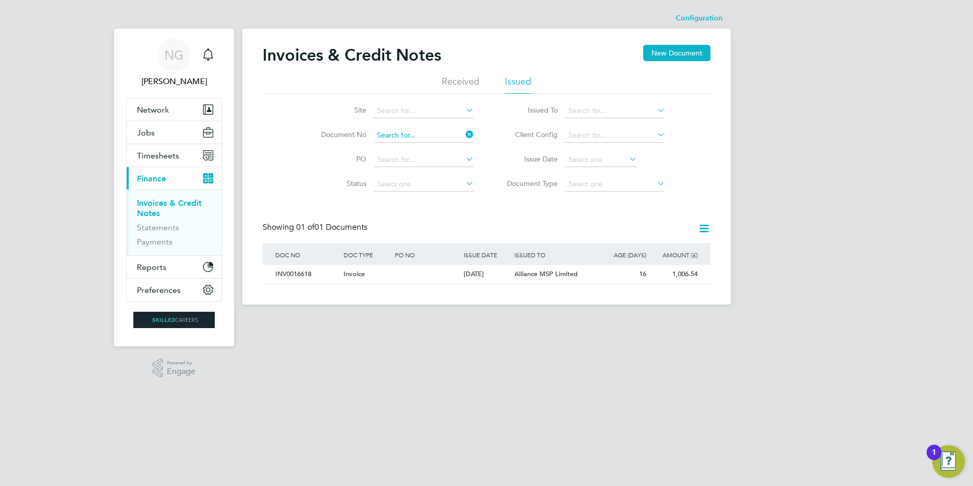
drag, startPoint x: 443, startPoint y: 139, endPoint x: 435, endPoint y: 134, distance: 9.5
click at [440, 137] on input at bounding box center [424, 135] width 100 height 14
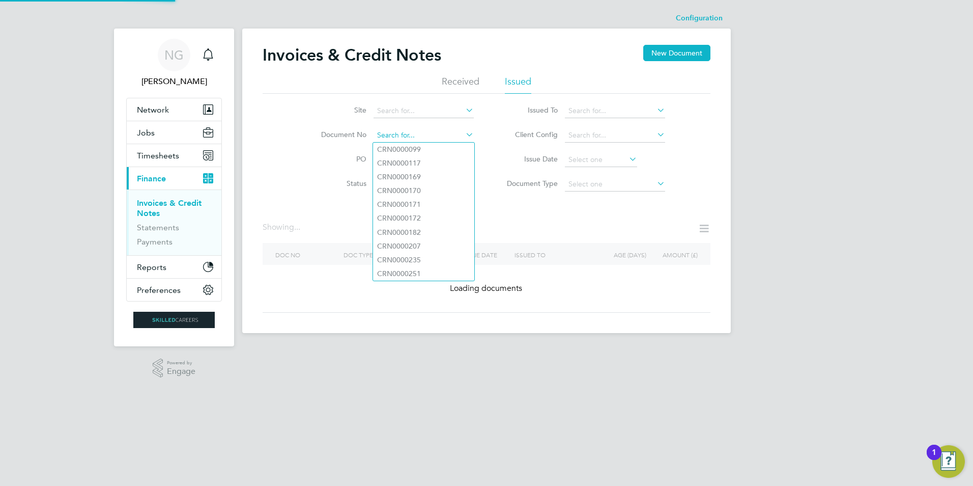
click at [435, 134] on input at bounding box center [424, 135] width 100 height 14
paste input "INV0016619"
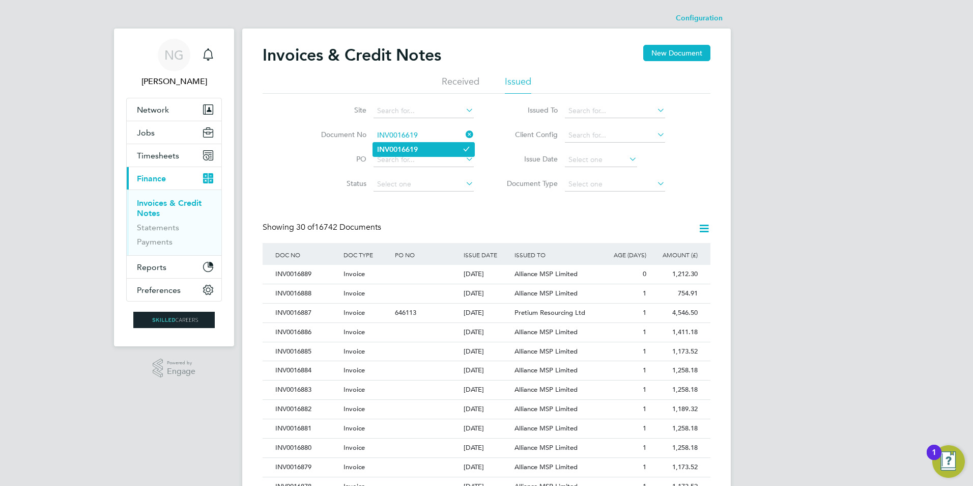
type input "INV0016619"
click at [416, 153] on li "INV0016619" at bounding box center [423, 150] width 101 height 14
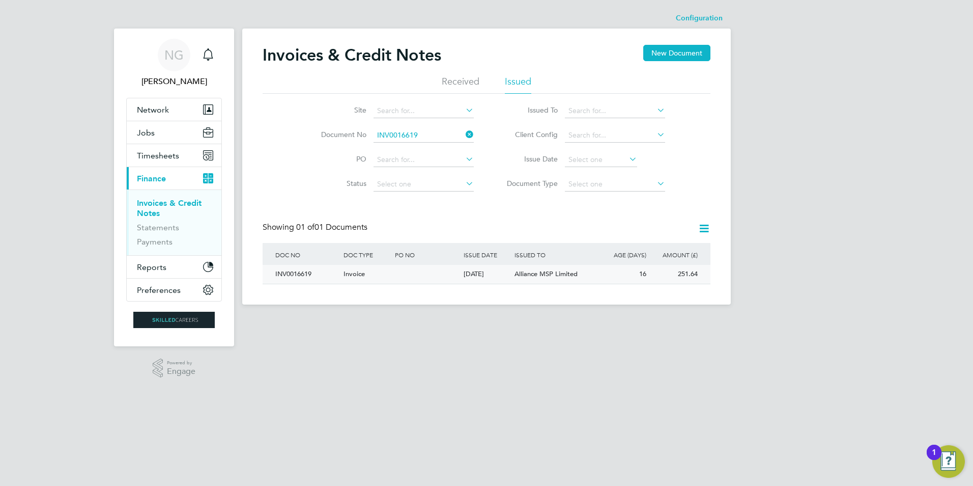
click at [291, 274] on div "INV0016619" at bounding box center [307, 274] width 68 height 19
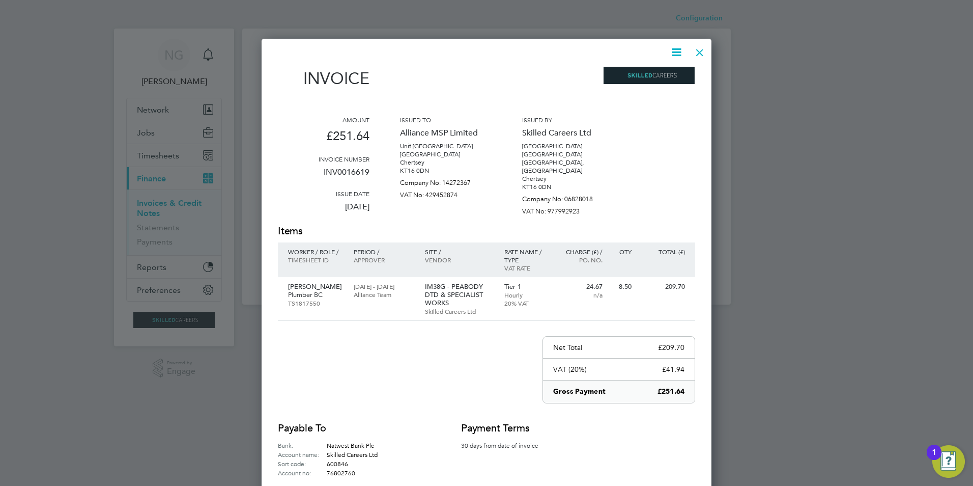
click at [674, 56] on icon at bounding box center [676, 52] width 13 height 13
click at [672, 75] on li "Download Invoice" at bounding box center [646, 76] width 70 height 14
click at [698, 50] on div at bounding box center [700, 50] width 18 height 18
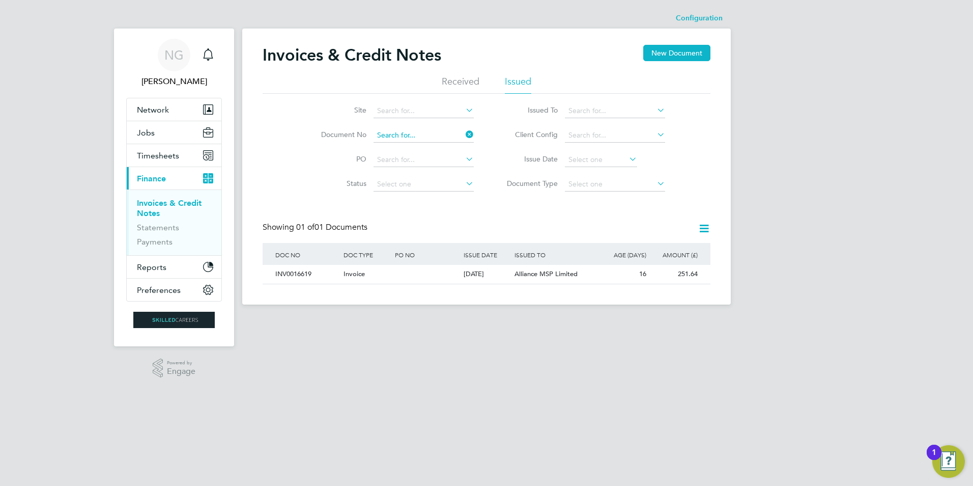
click at [430, 135] on input at bounding box center [424, 135] width 100 height 14
paste input "INV0016620"
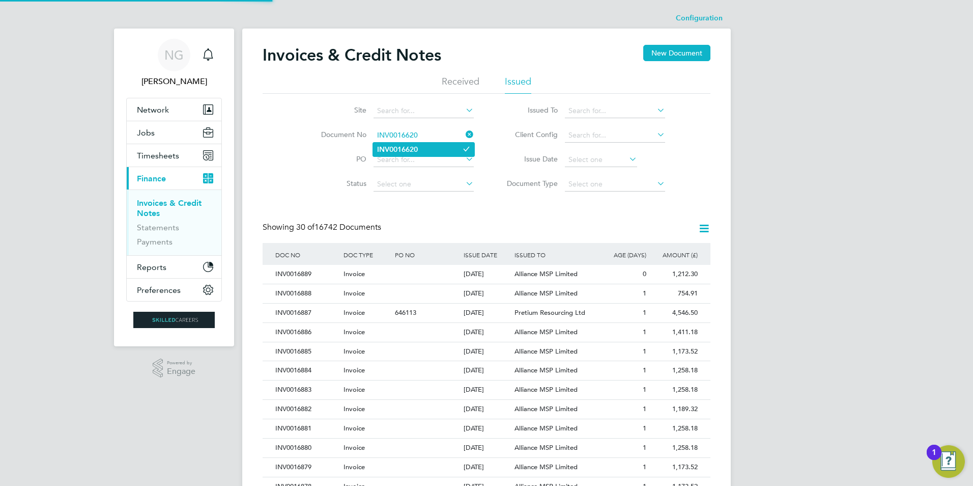
type input "INV0016620"
click at [425, 150] on li "INV0016620" at bounding box center [423, 150] width 101 height 14
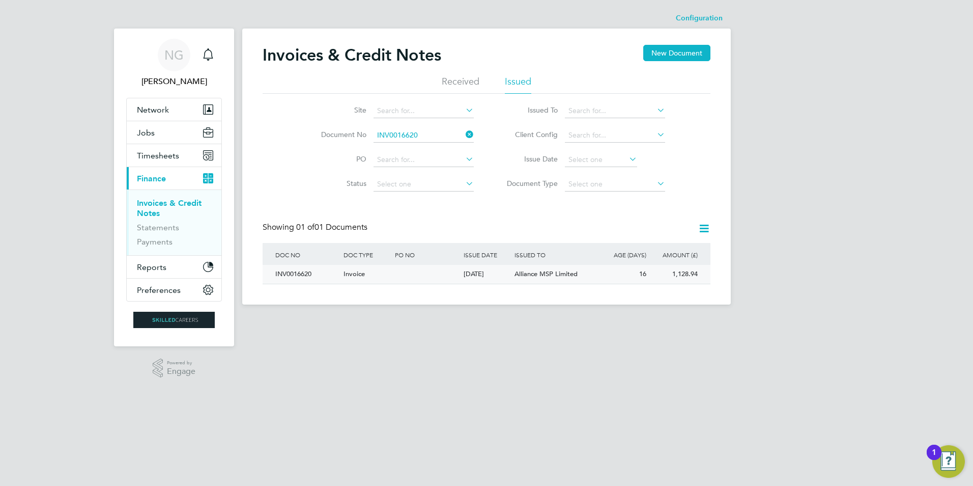
click at [306, 272] on div "INV0016620" at bounding box center [307, 274] width 68 height 19
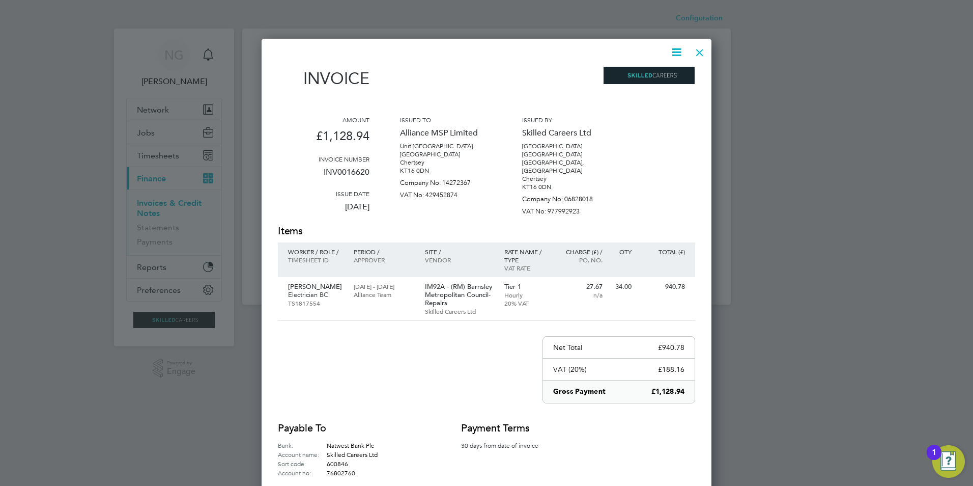
click at [679, 50] on icon at bounding box center [676, 52] width 13 height 13
click at [662, 74] on li "Download Invoice" at bounding box center [646, 76] width 70 height 14
click at [698, 47] on div at bounding box center [700, 50] width 18 height 18
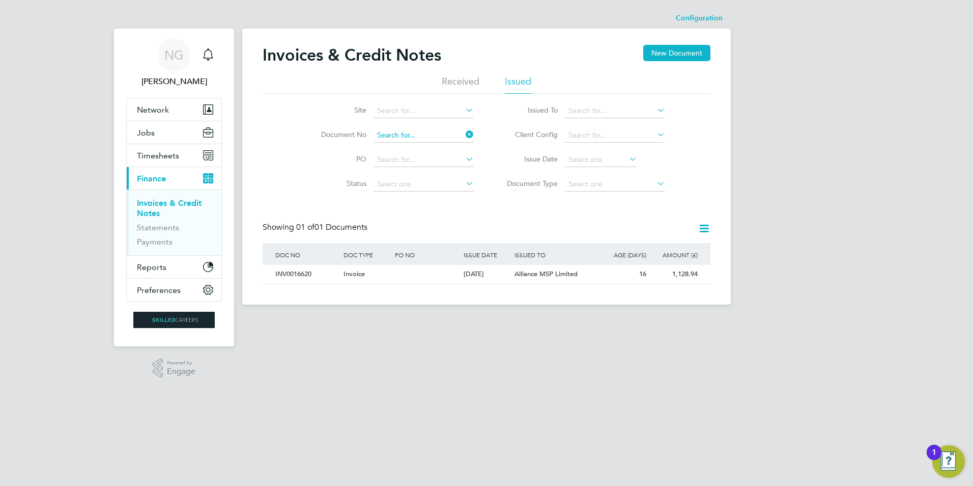
click at [435, 129] on input at bounding box center [424, 135] width 100 height 14
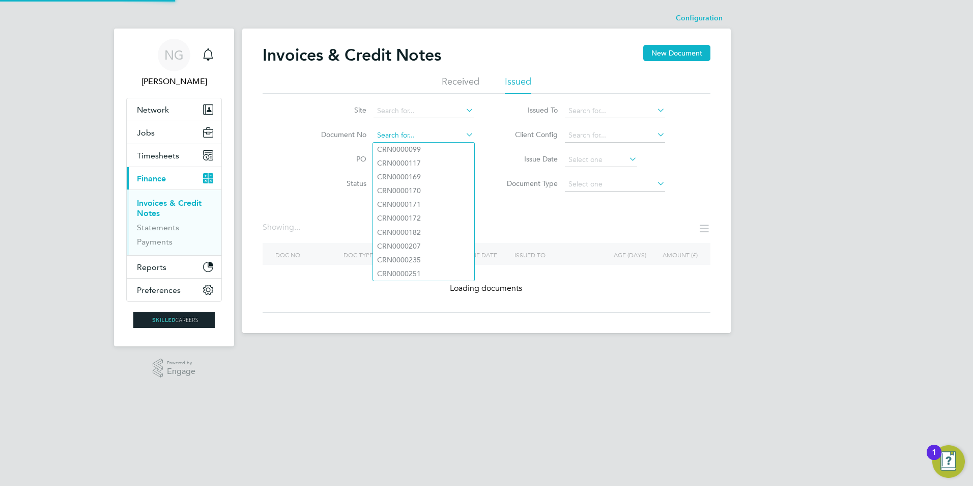
paste input "INV0016621"
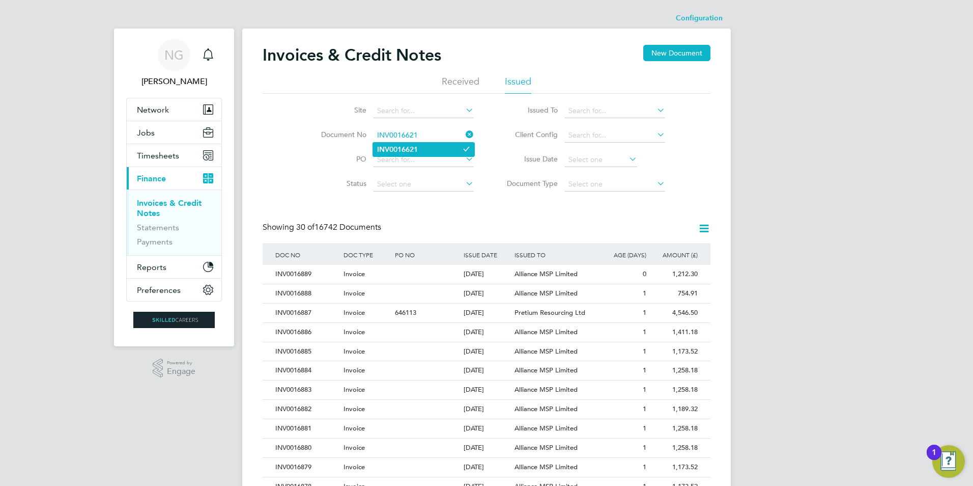
type input "INV0016621"
click at [428, 146] on li "INV0016621" at bounding box center [423, 150] width 101 height 14
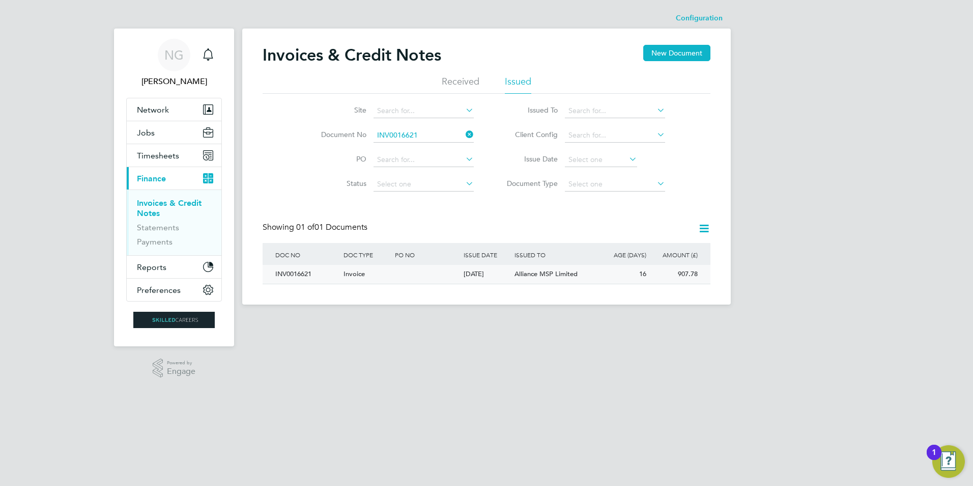
click at [290, 273] on div "INV0016621" at bounding box center [307, 274] width 68 height 19
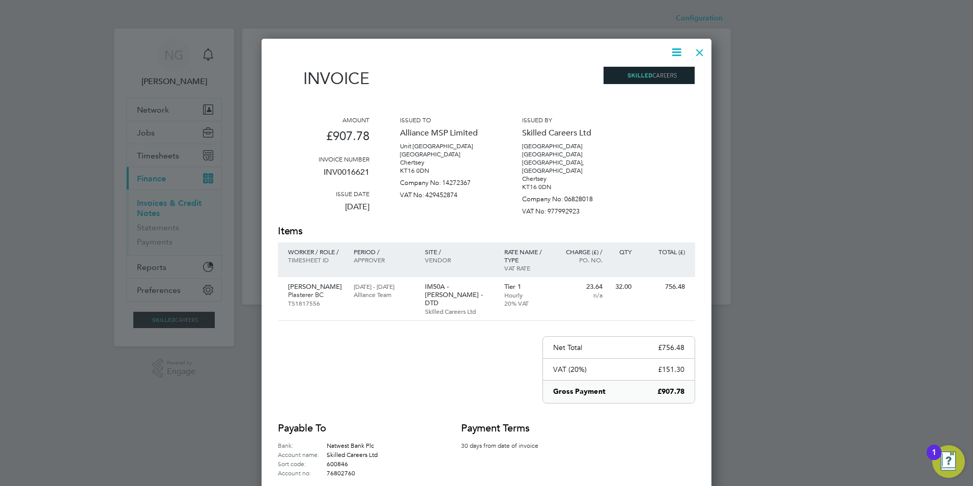
click at [673, 55] on icon at bounding box center [676, 52] width 13 height 13
click at [666, 76] on li "Download Invoice" at bounding box center [646, 76] width 70 height 14
drag, startPoint x: 698, startPoint y: 53, endPoint x: 676, endPoint y: 78, distance: 32.5
click at [698, 53] on div at bounding box center [700, 50] width 18 height 18
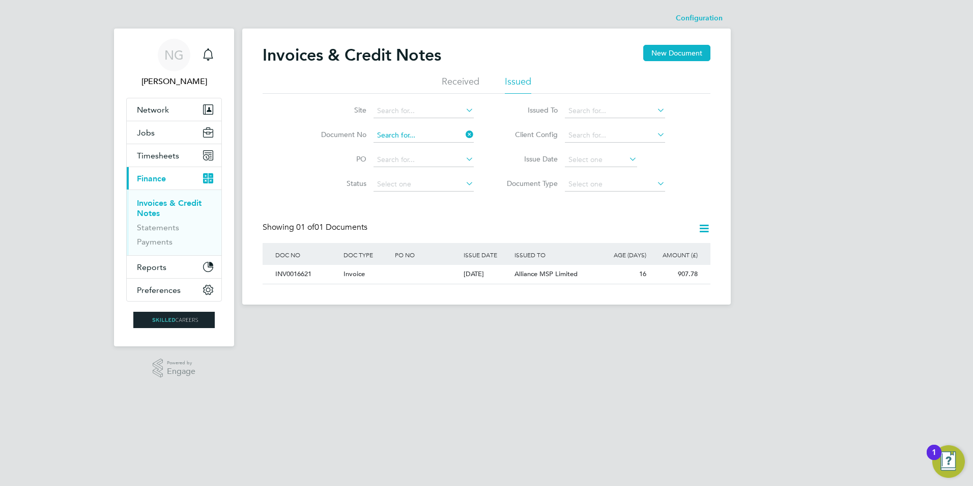
click at [436, 134] on input at bounding box center [424, 135] width 100 height 14
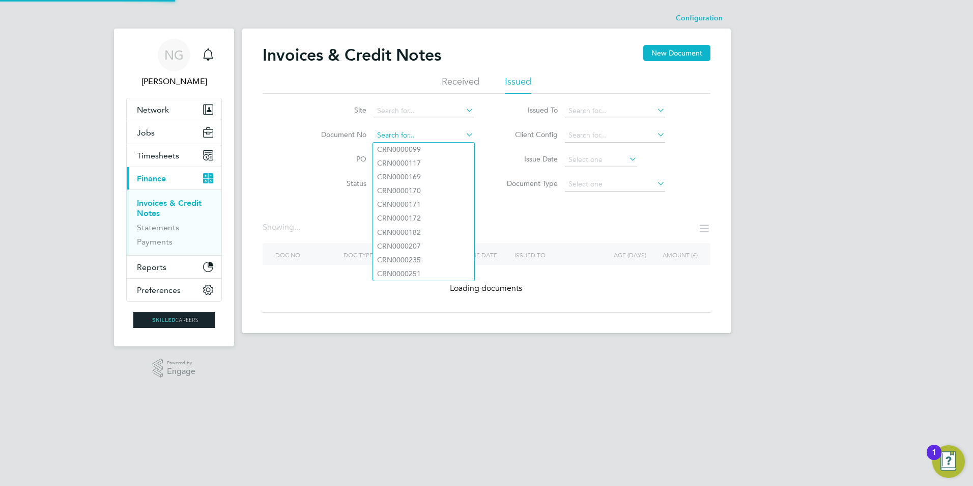
paste input "INV0016622"
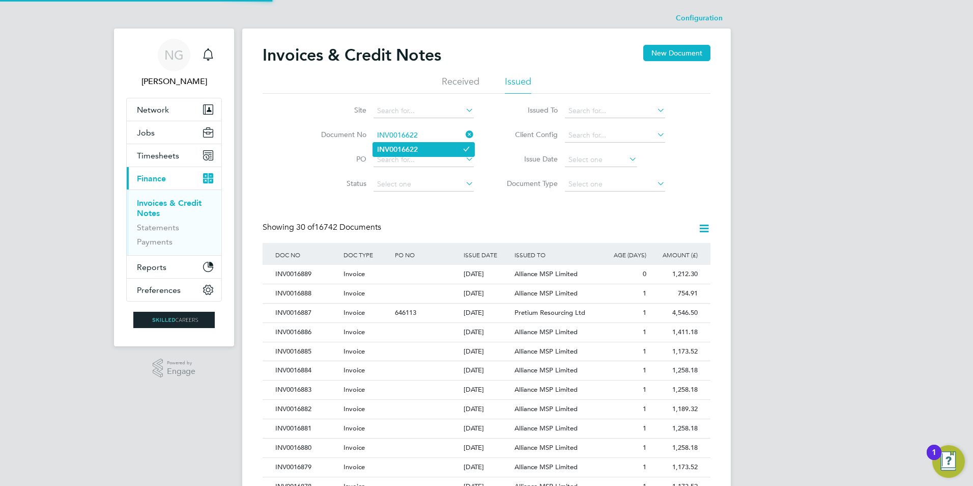
type input "INV0016622"
click at [425, 150] on li "INV0016622" at bounding box center [423, 150] width 101 height 14
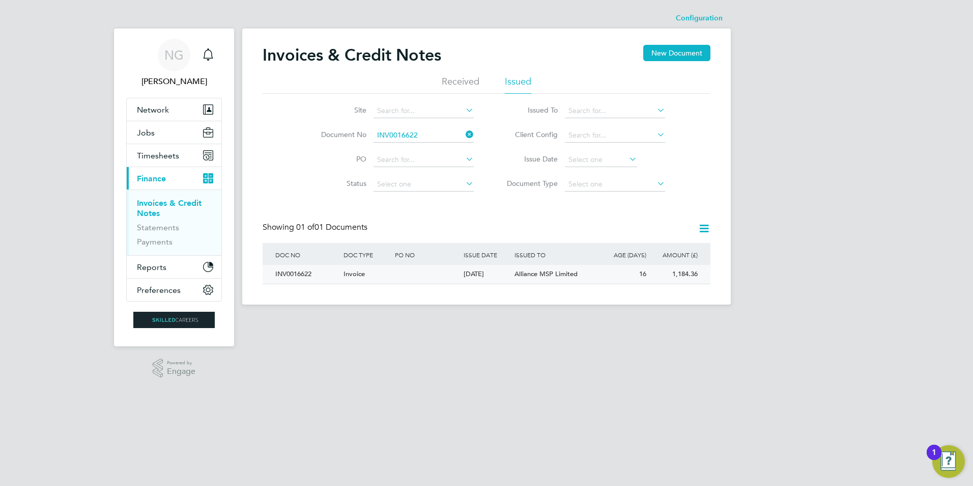
drag, startPoint x: 292, startPoint y: 275, endPoint x: 308, endPoint y: 280, distance: 17.1
click at [292, 275] on div "INV0016622" at bounding box center [307, 274] width 68 height 19
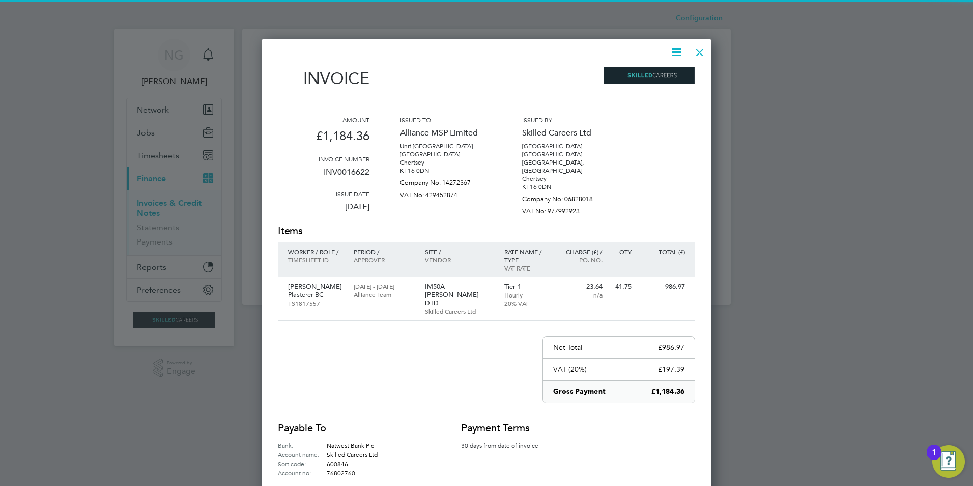
click at [672, 50] on icon at bounding box center [676, 52] width 13 height 13
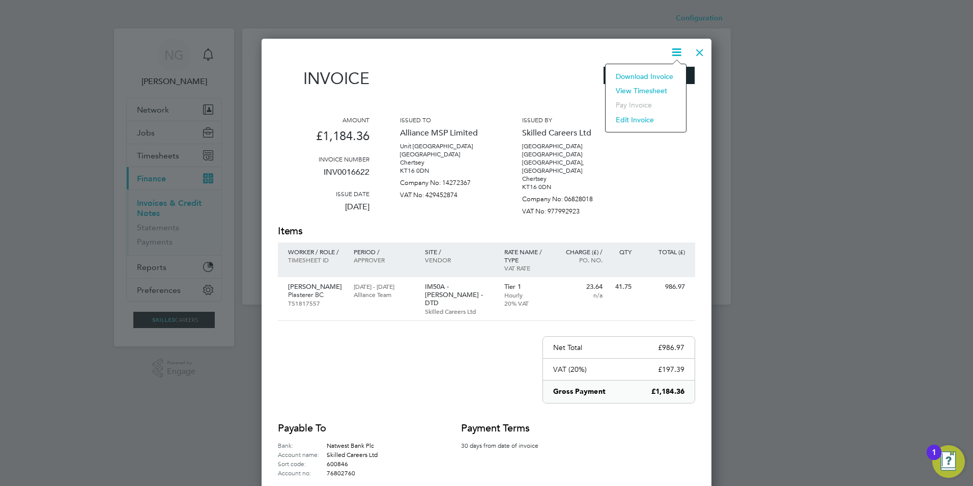
click at [660, 74] on li "Download Invoice" at bounding box center [646, 76] width 70 height 14
click at [699, 48] on div at bounding box center [700, 50] width 18 height 18
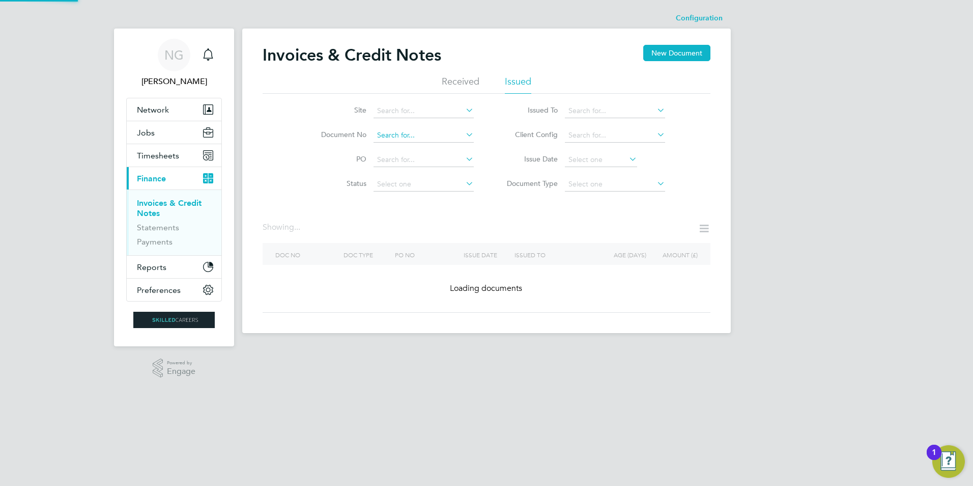
click at [431, 135] on input at bounding box center [424, 135] width 100 height 14
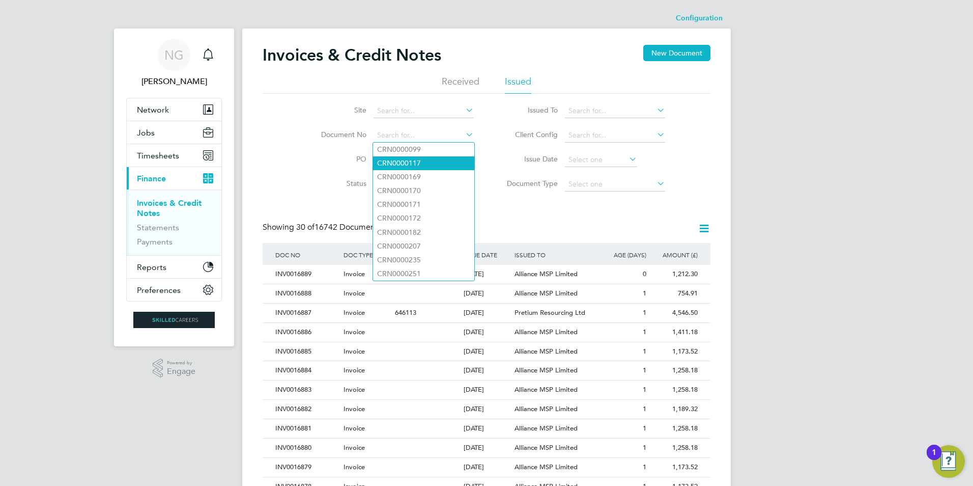
paste input "INV0016623"
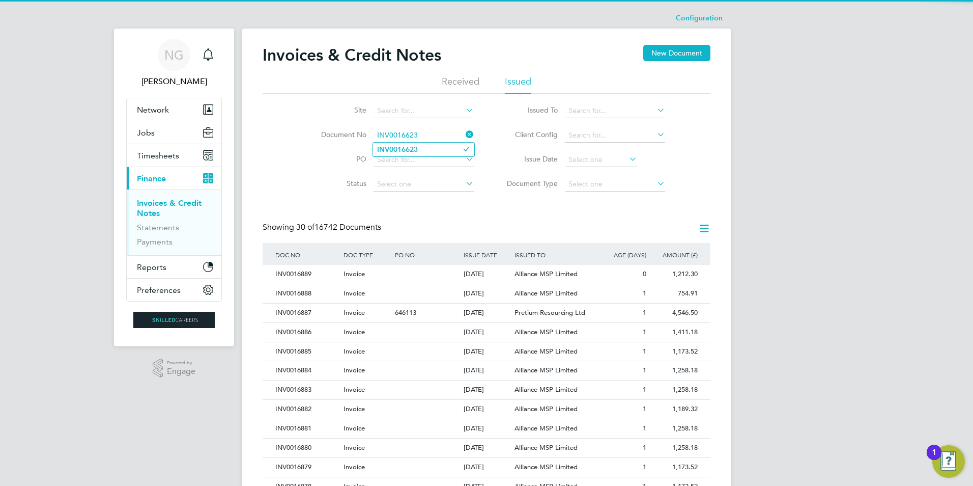
type input "INV0016623"
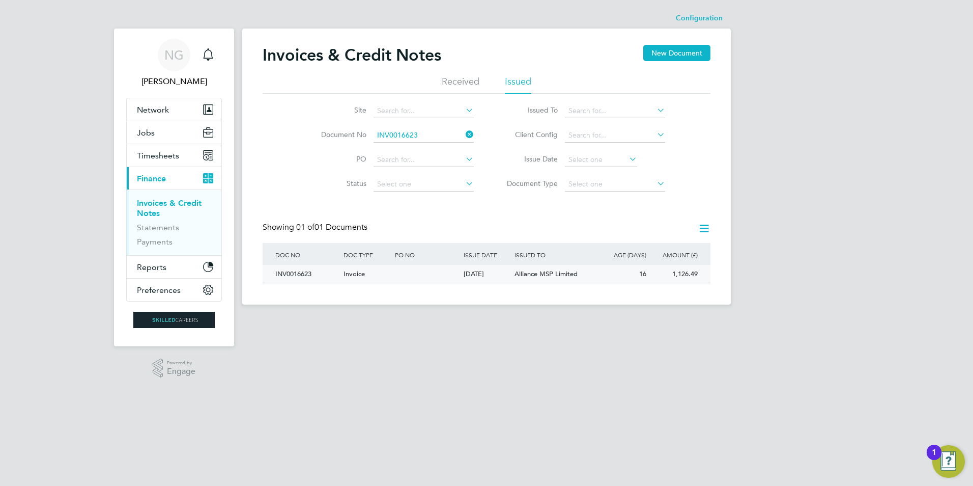
click at [299, 275] on div "INV0016623" at bounding box center [307, 274] width 68 height 19
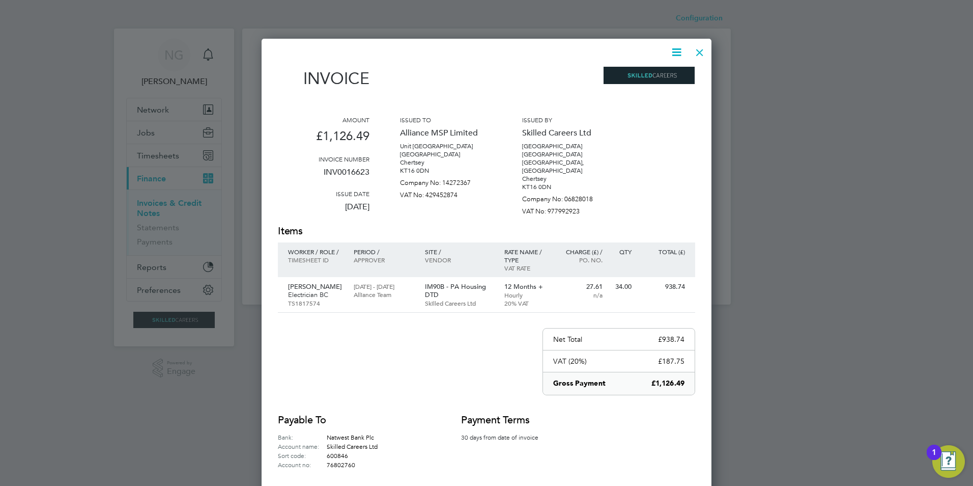
click at [676, 54] on icon at bounding box center [676, 52] width 13 height 13
click at [666, 74] on li "Download Invoice" at bounding box center [646, 76] width 70 height 14
click at [700, 49] on div at bounding box center [700, 50] width 18 height 18
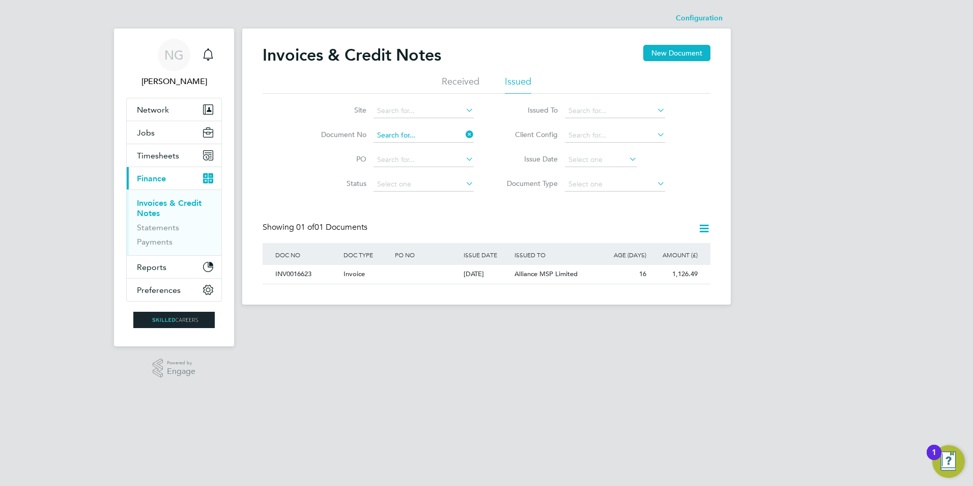
click at [441, 134] on input at bounding box center [424, 135] width 100 height 14
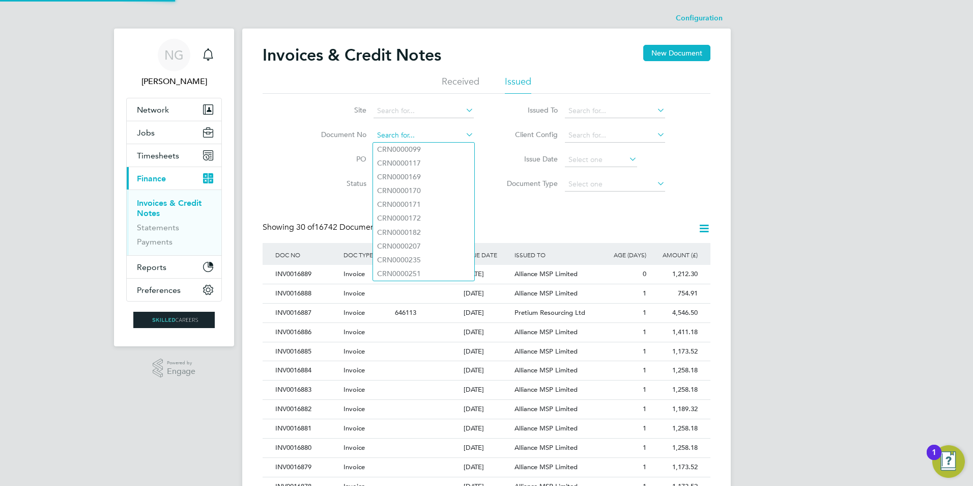
paste input "INV0016624"
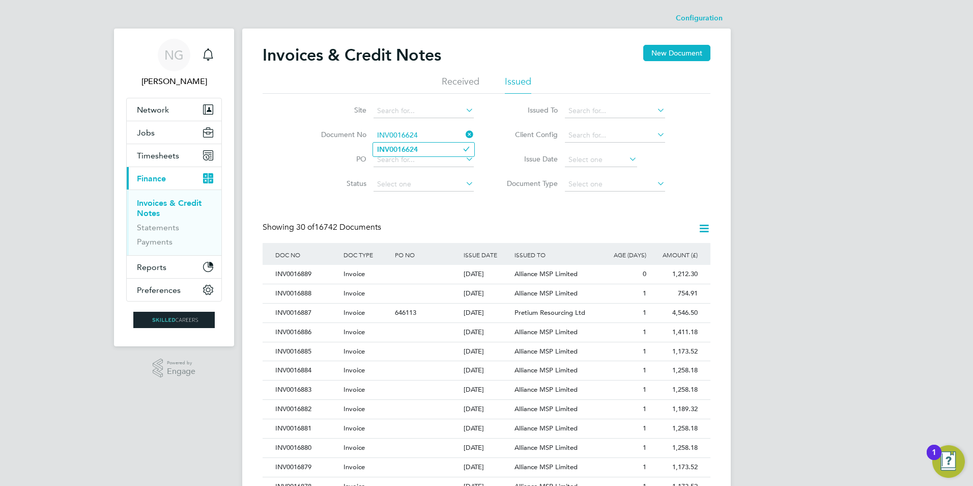
type input "INV0016624"
